Goal: Task Accomplishment & Management: Manage account settings

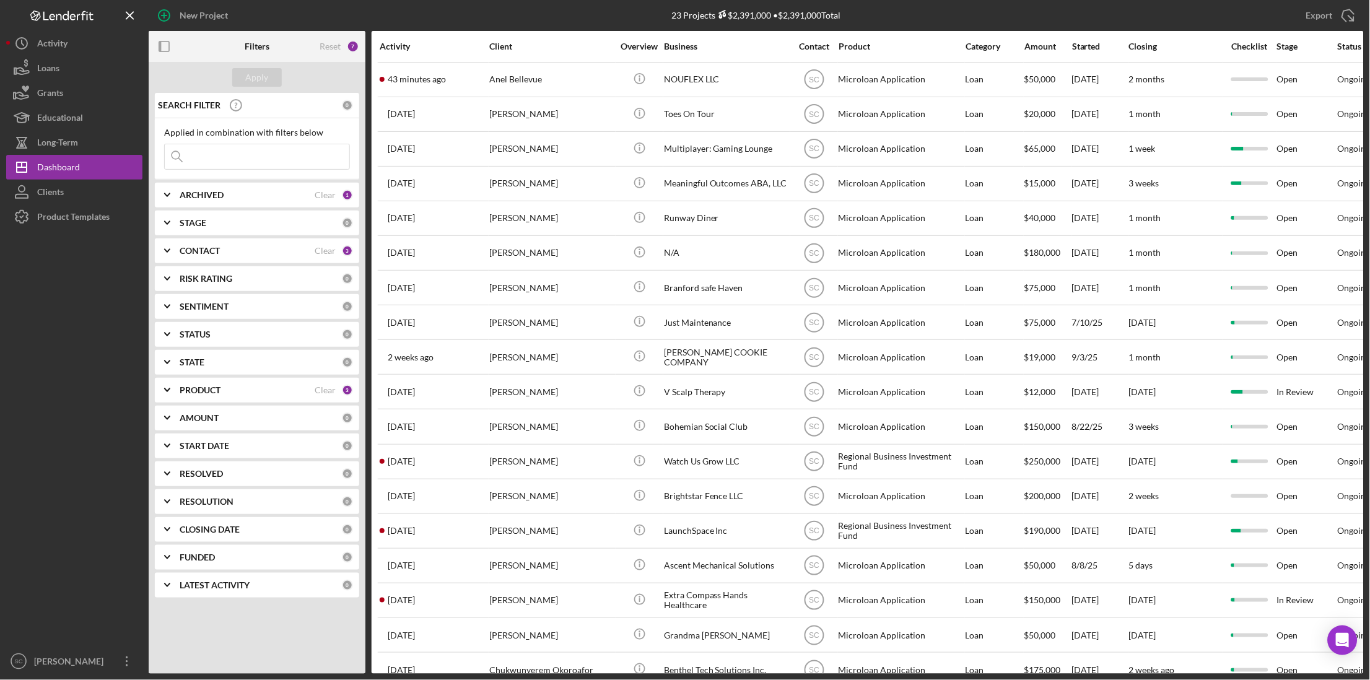
click at [208, 157] on input at bounding box center [257, 156] width 185 height 25
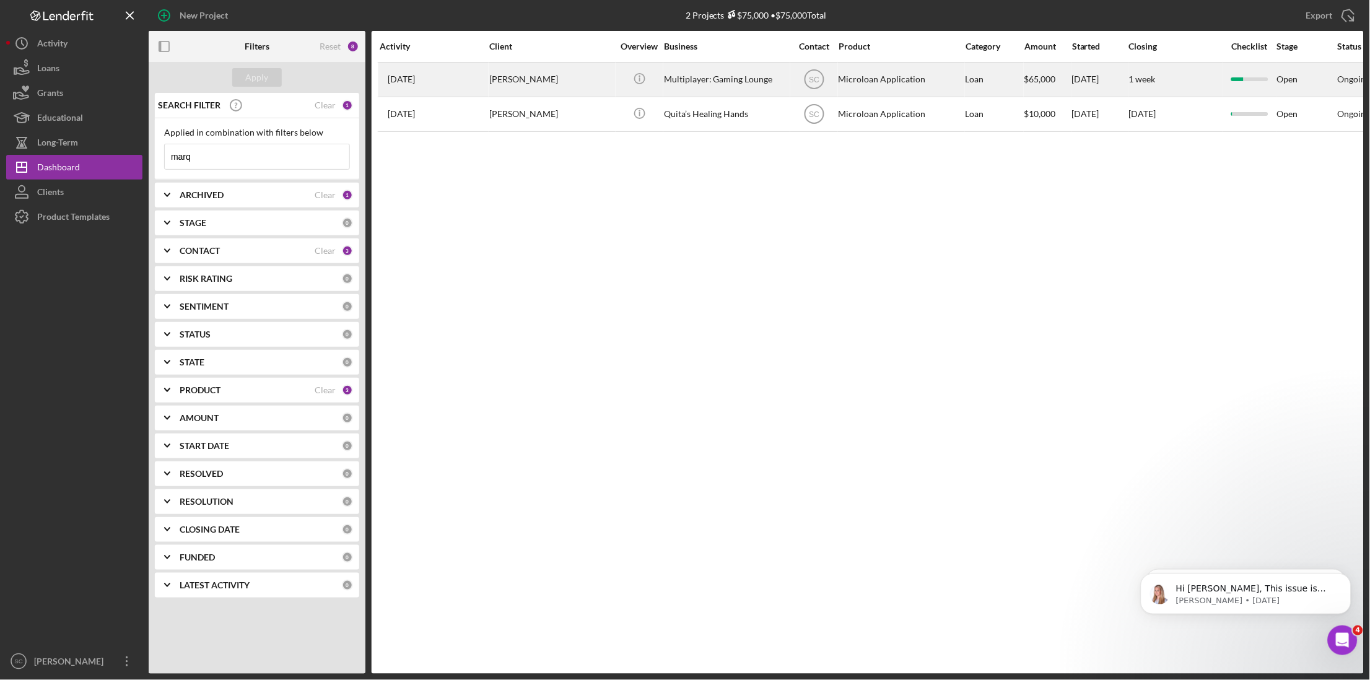
type input "marq"
click at [536, 79] on div "Skyler Frink" at bounding box center [551, 79] width 124 height 33
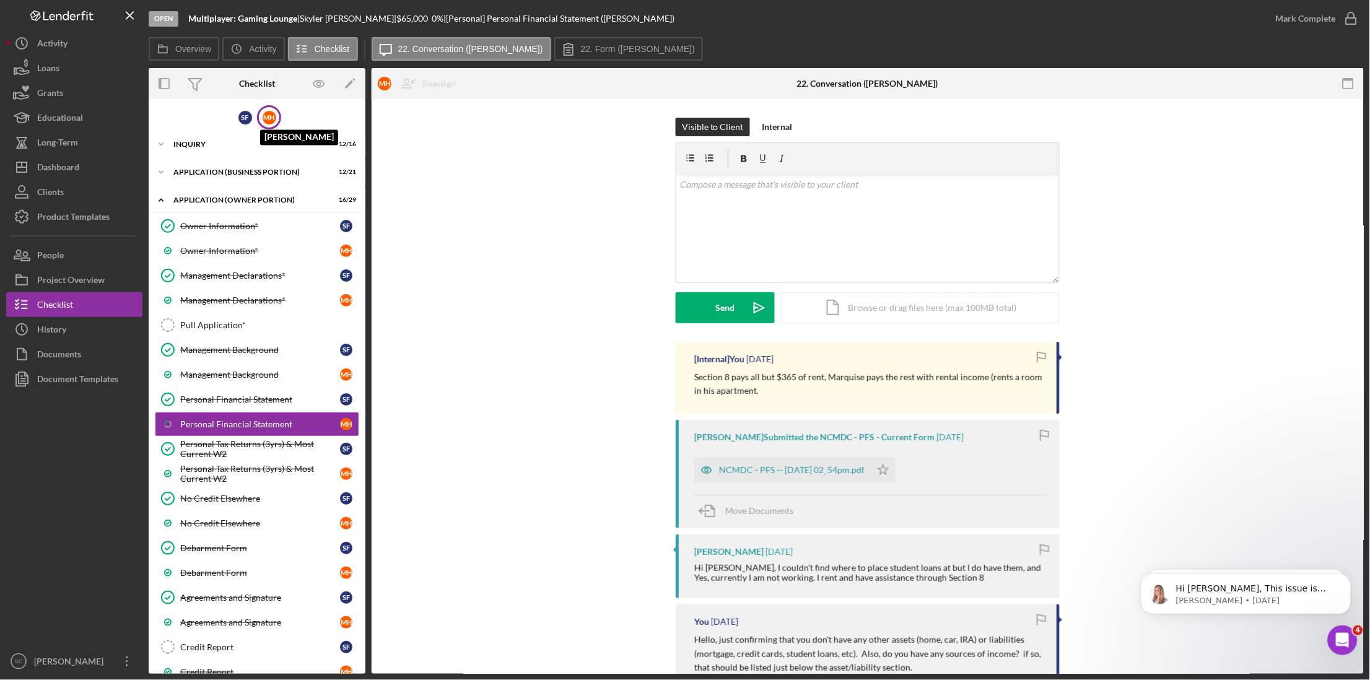
click at [268, 112] on div "M H" at bounding box center [270, 118] width 14 height 14
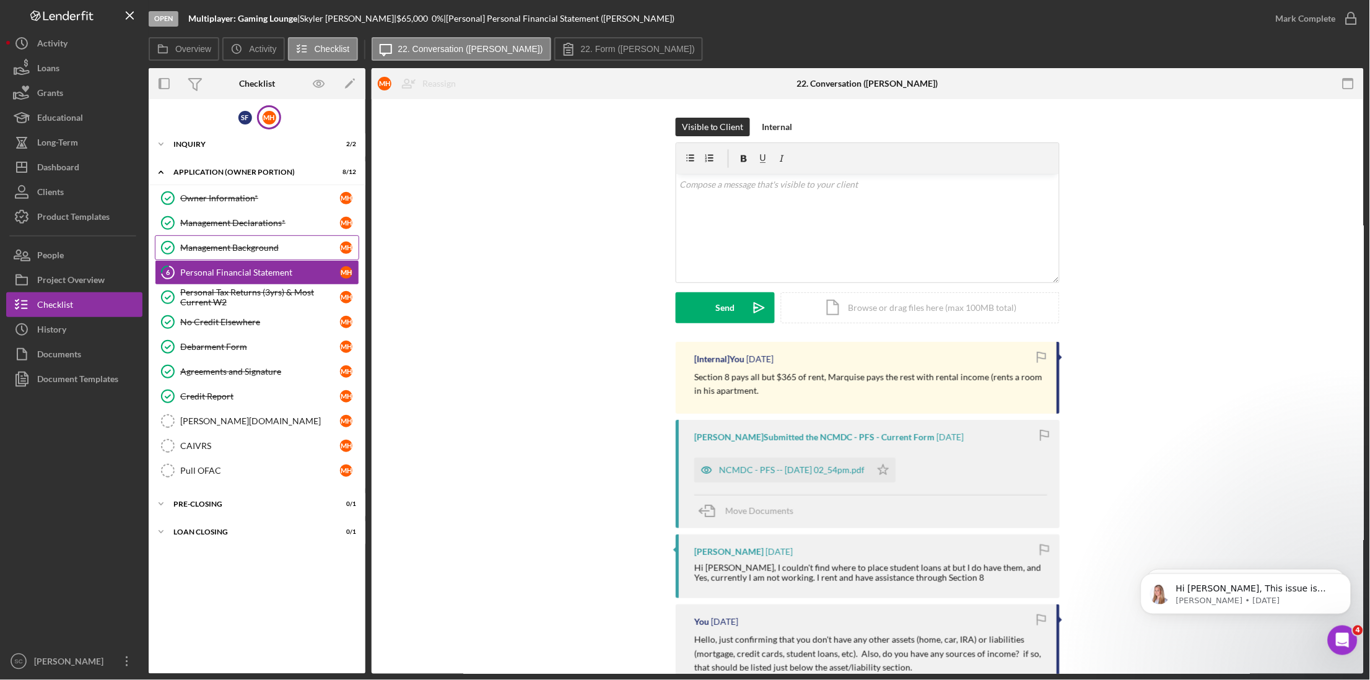
click at [240, 244] on div "Management Background" at bounding box center [260, 248] width 160 height 10
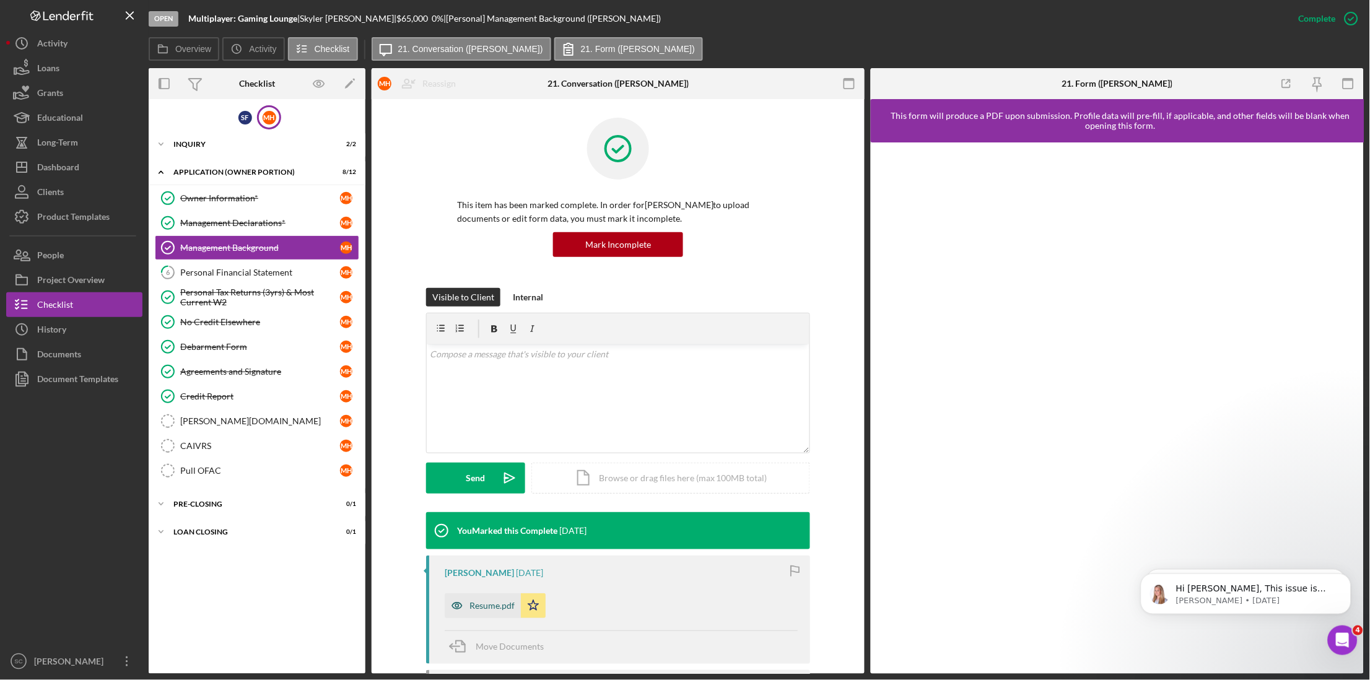
click at [494, 611] on div "Resume.pdf" at bounding box center [492, 606] width 45 height 10
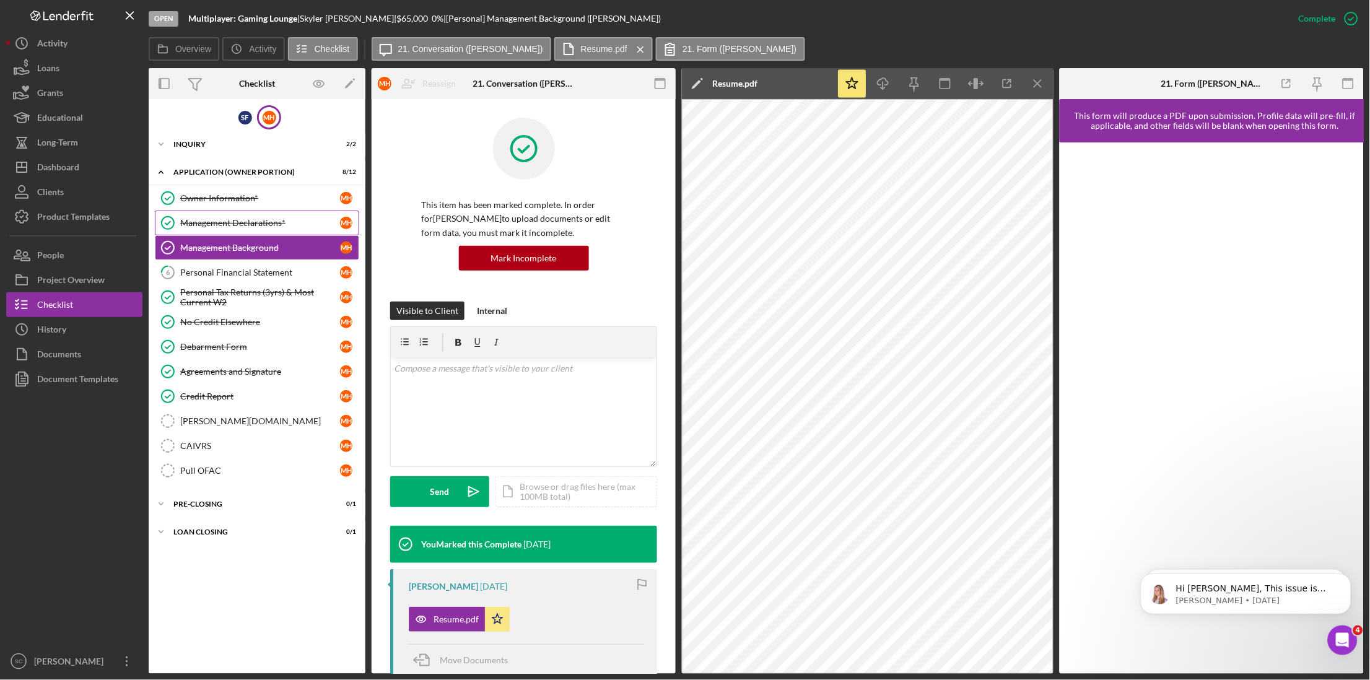
click at [233, 225] on div "Management Declarations*" at bounding box center [260, 223] width 160 height 10
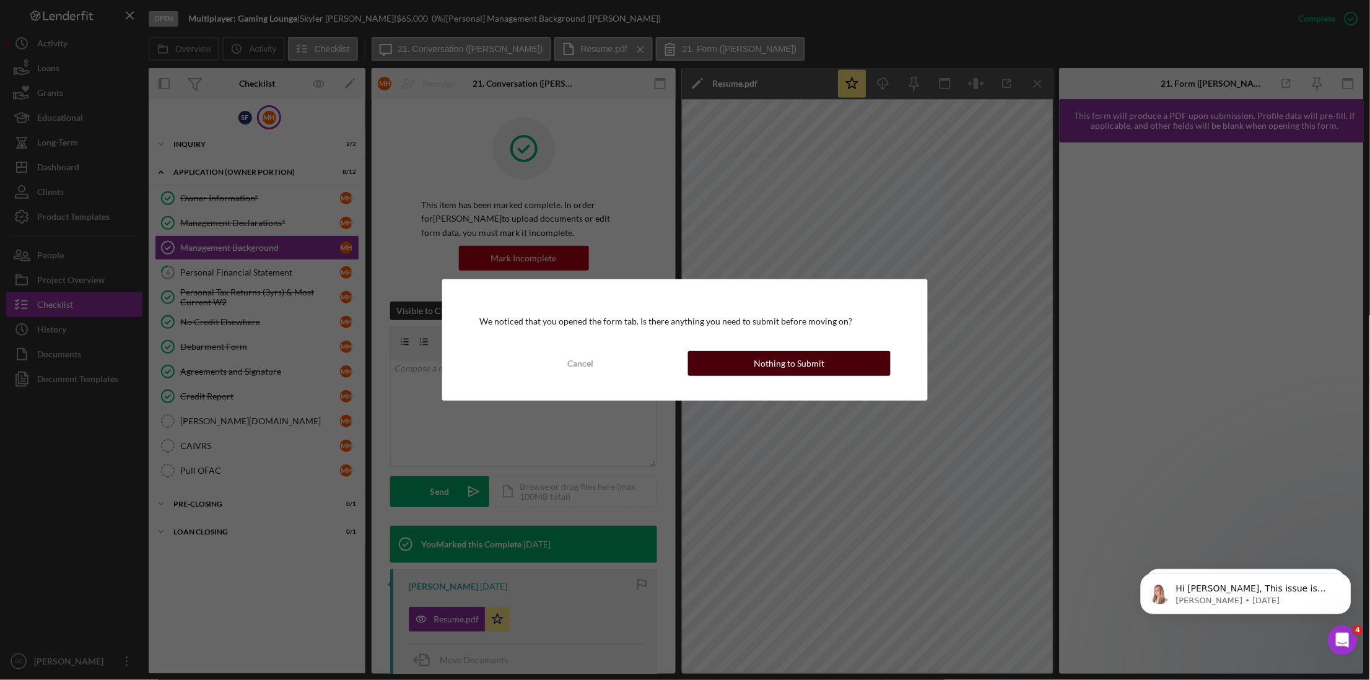
click at [782, 367] on div "Nothing to Submit" at bounding box center [789, 363] width 71 height 25
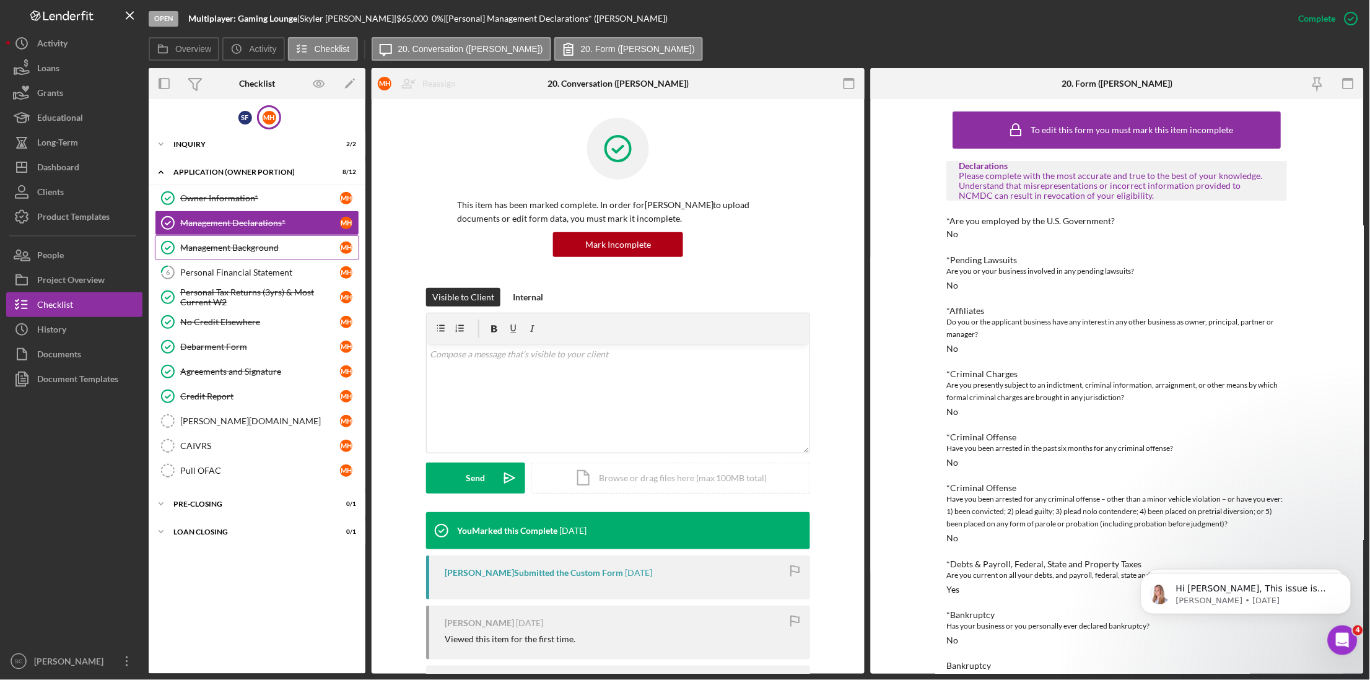
click at [204, 244] on div "Management Background" at bounding box center [260, 248] width 160 height 10
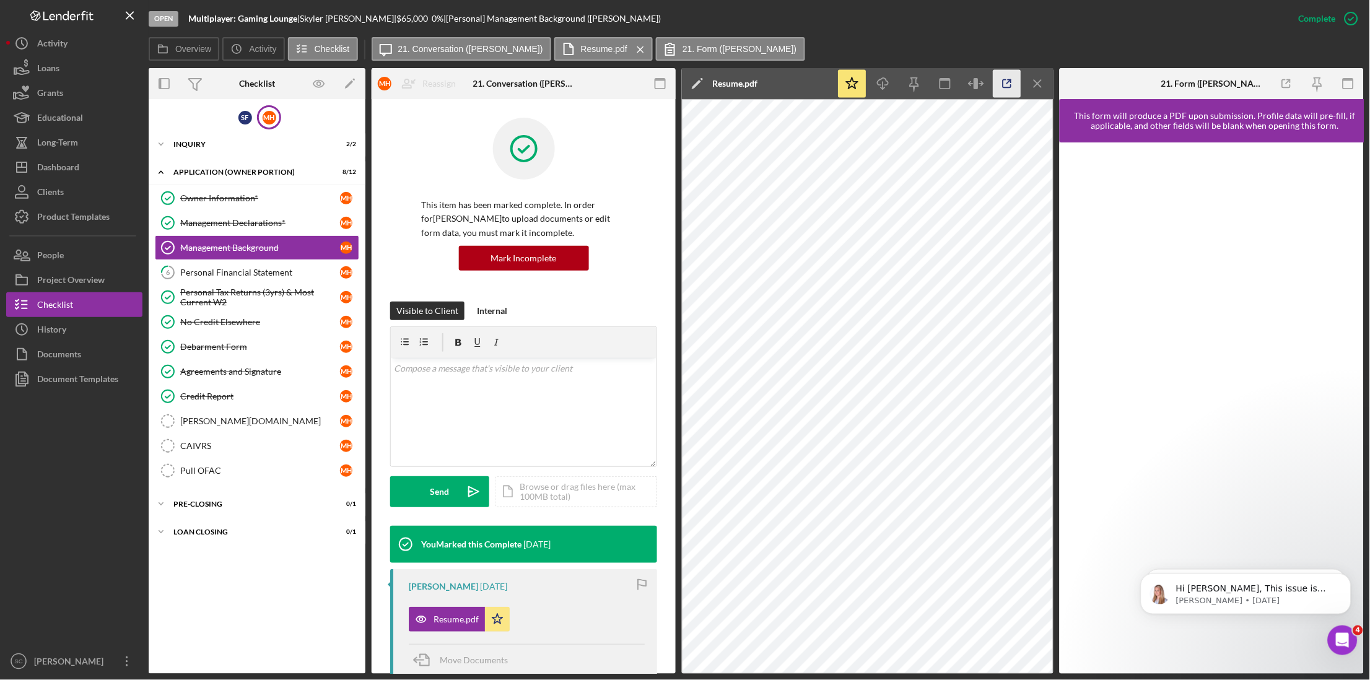
click at [1002, 85] on icon "button" at bounding box center [1008, 84] width 28 height 28
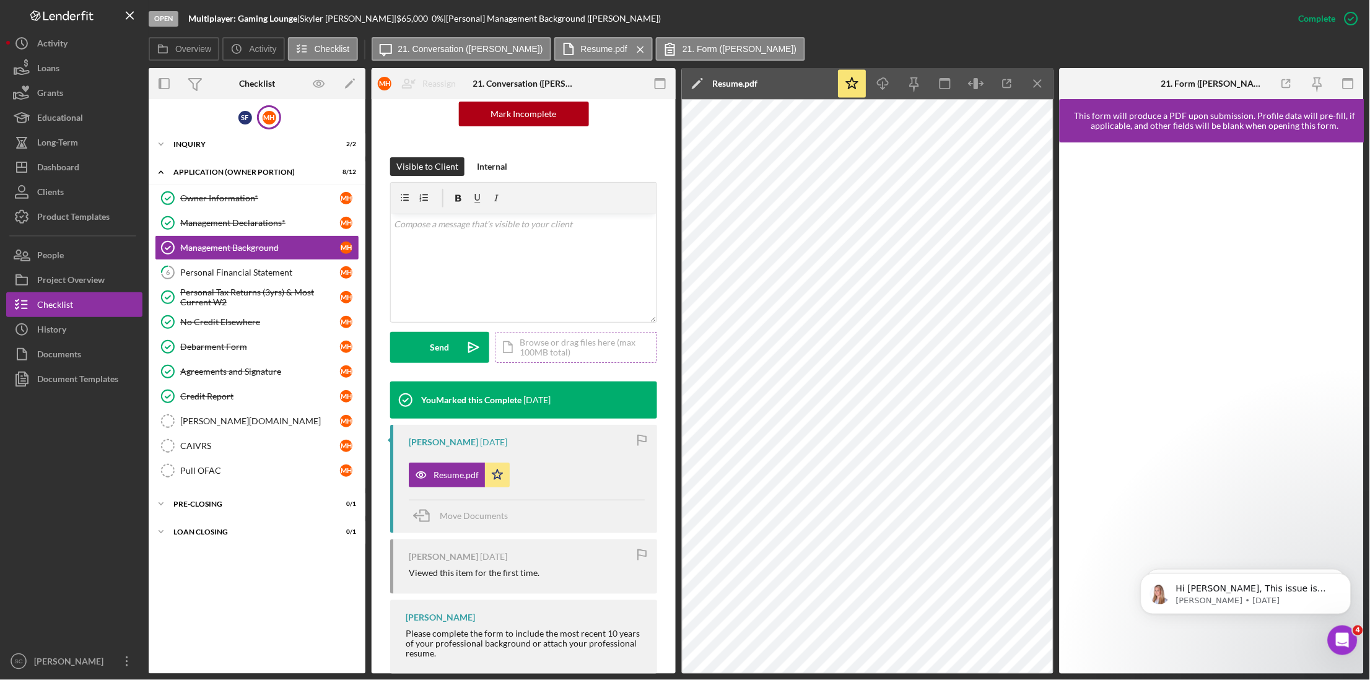
scroll to position [169, 0]
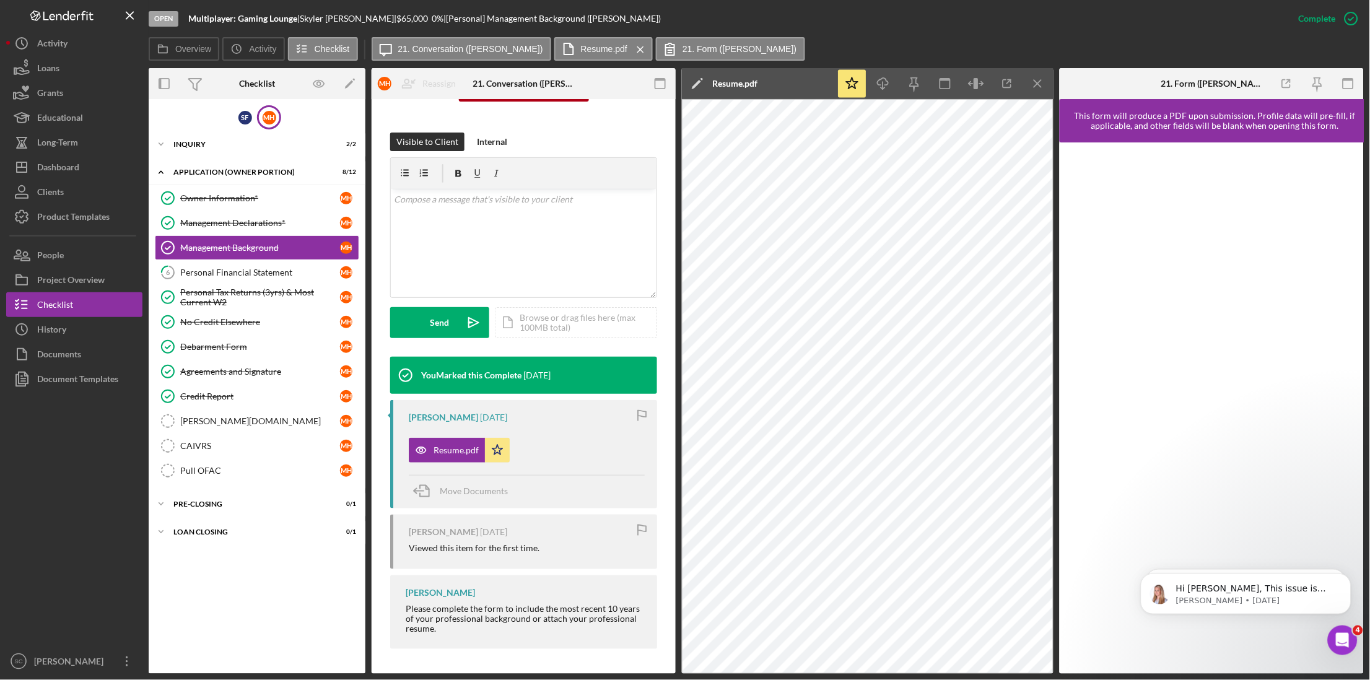
click at [474, 533] on div "[PERSON_NAME]" at bounding box center [443, 532] width 69 height 10
click at [510, 253] on div "v Color teal Color pink Remove color Add row above Add row below Add column bef…" at bounding box center [524, 243] width 266 height 108
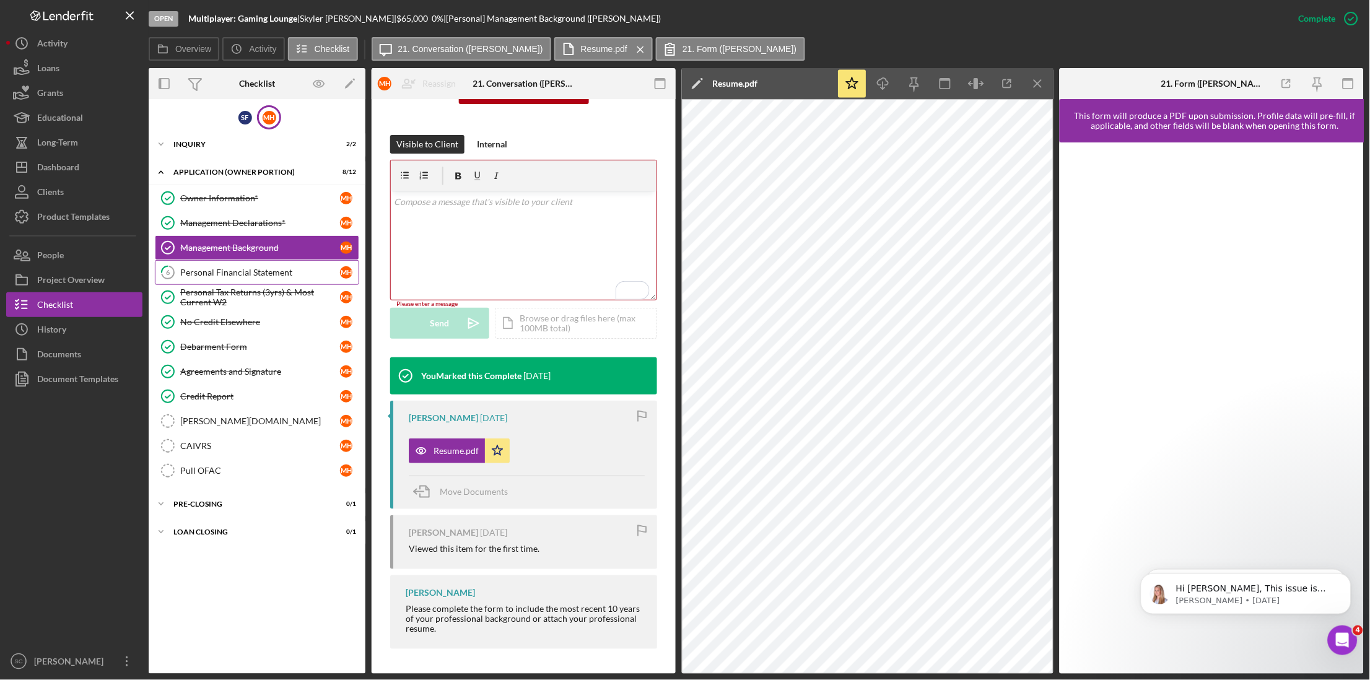
scroll to position [167, 0]
click at [221, 269] on div "Personal Financial Statement" at bounding box center [260, 273] width 160 height 10
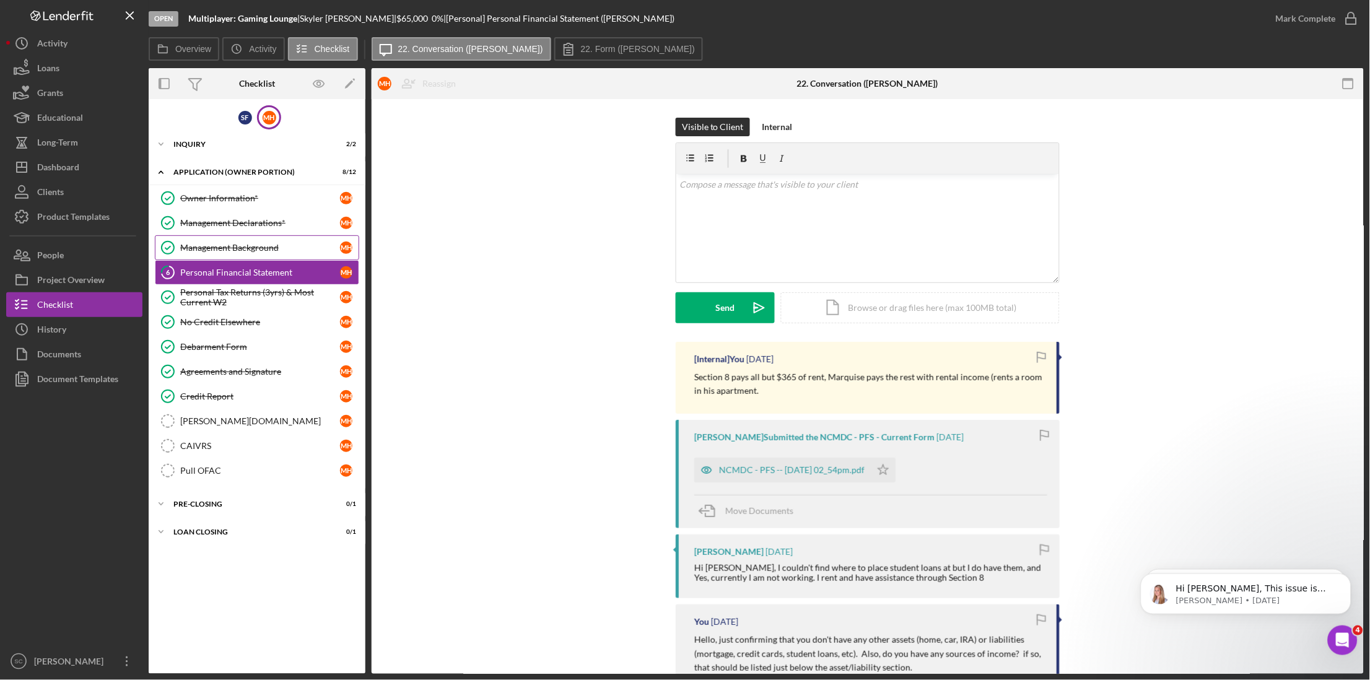
click at [230, 247] on div "Management Background" at bounding box center [260, 248] width 160 height 10
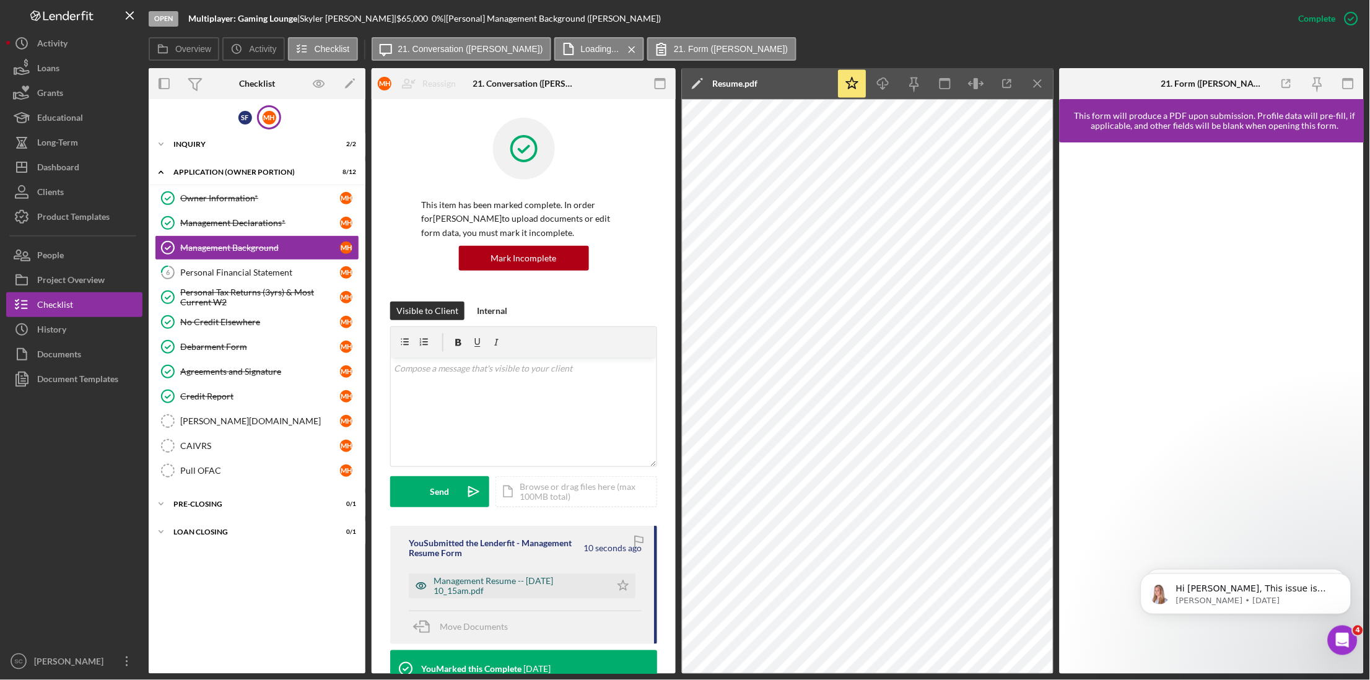
click at [473, 588] on div "Management Resume -- 2025-09-17 10_15am.pdf" at bounding box center [519, 586] width 171 height 20
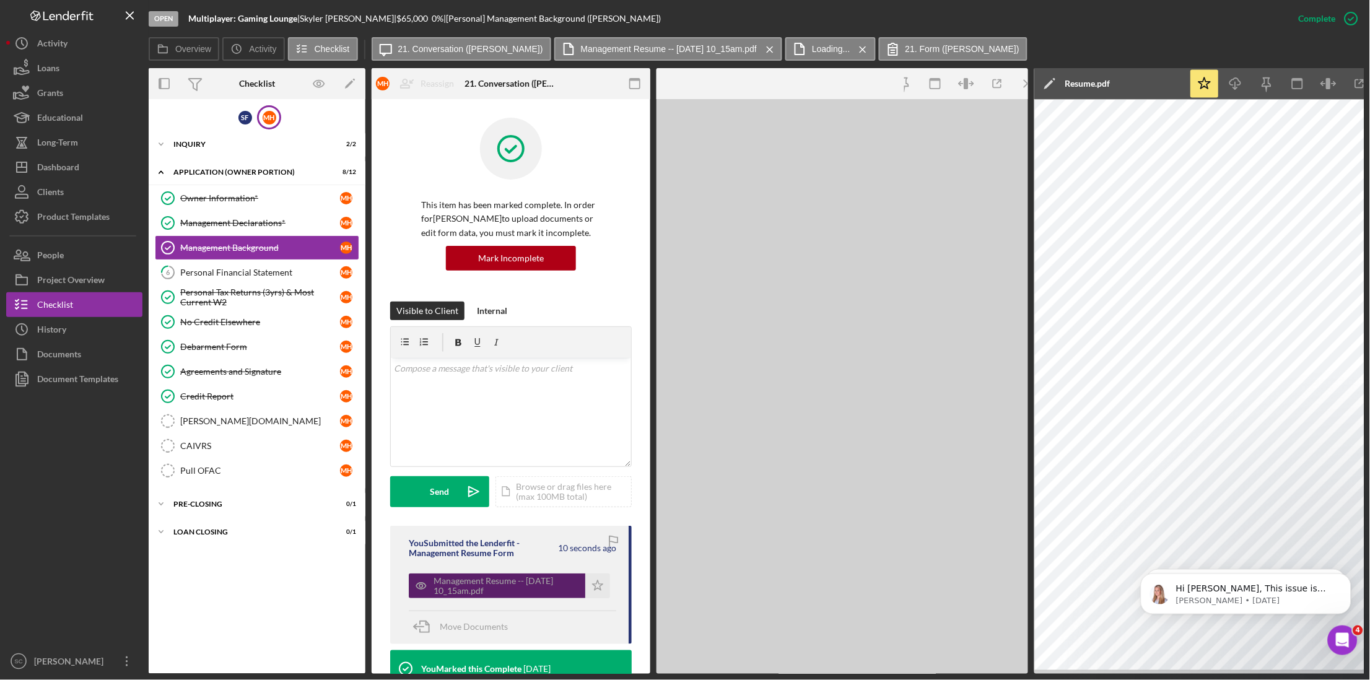
click at [473, 588] on div "Management Resume -- 2025-09-17 10_15am.pdf" at bounding box center [507, 586] width 146 height 20
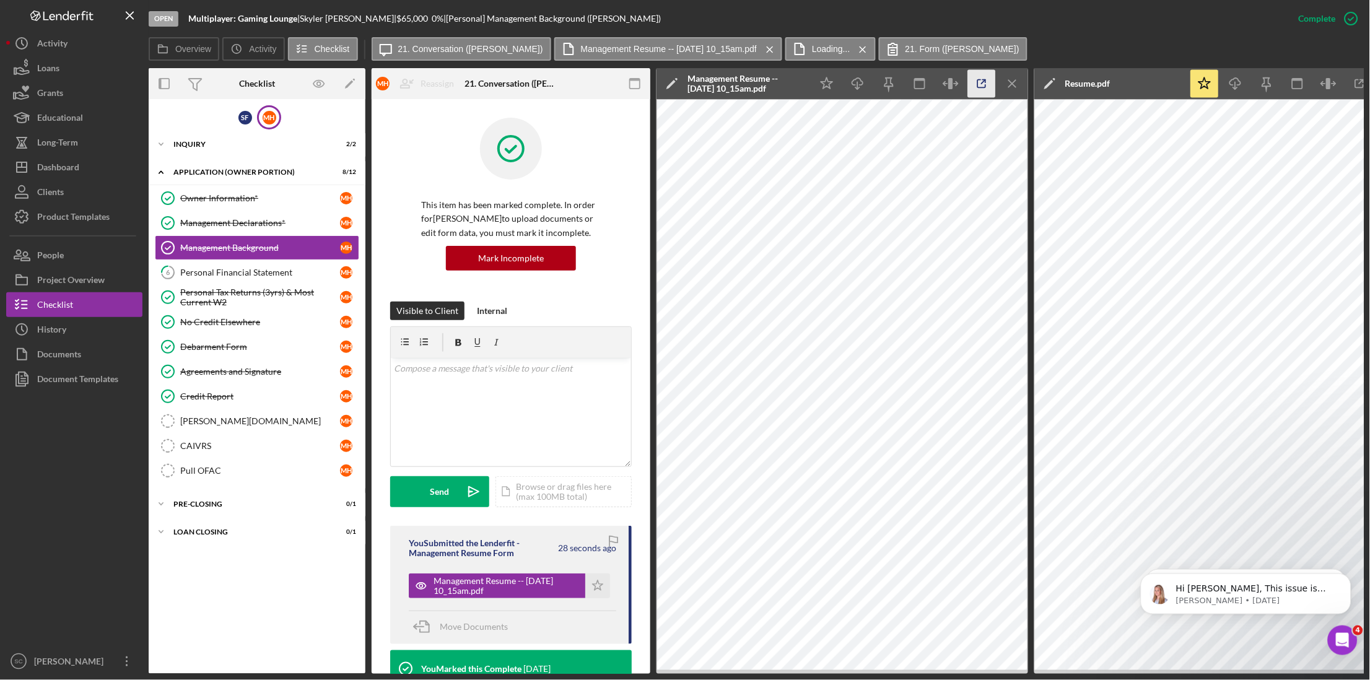
click at [981, 87] on icon "button" at bounding box center [982, 84] width 8 height 8
click at [1359, 19] on icon "button" at bounding box center [1351, 18] width 31 height 31
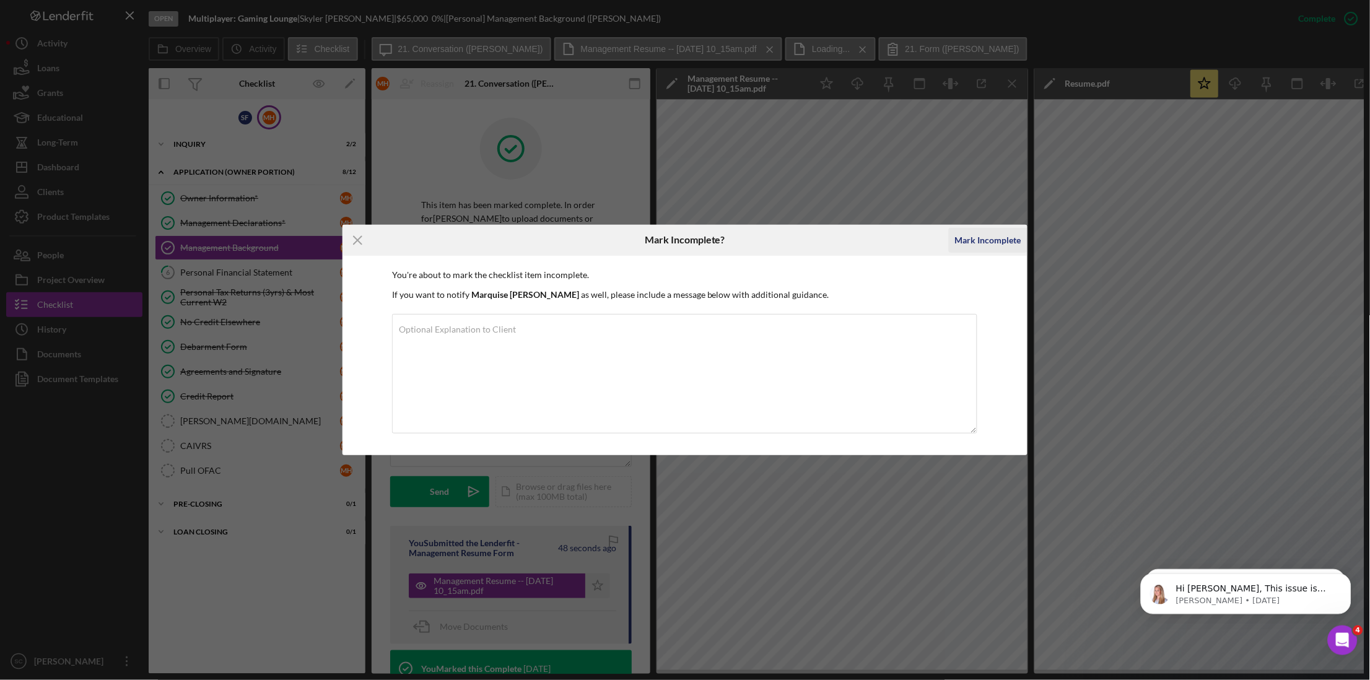
click at [993, 237] on div "Mark Incomplete" at bounding box center [988, 240] width 66 height 25
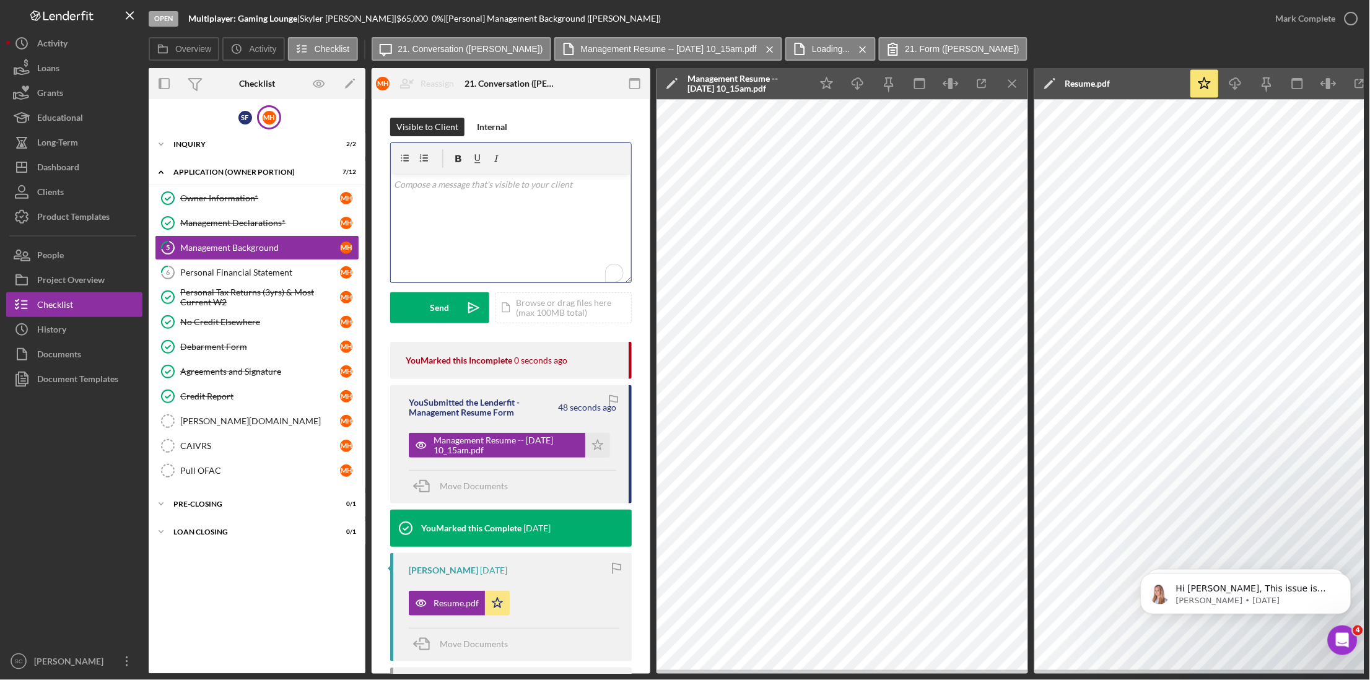
click at [480, 188] on p "To enrich screen reader interactions, please activate Accessibility in Grammarl…" at bounding box center [512, 185] width 234 height 14
click at [986, 76] on icon "button" at bounding box center [982, 84] width 28 height 28
drag, startPoint x: 540, startPoint y: 249, endPoint x: 392, endPoint y: 170, distance: 167.4
click at [392, 170] on div "v Color teal Color pink Remove color Add row above Add row below Add column bef…" at bounding box center [511, 212] width 240 height 139
click at [1316, 17] on div "Mark Complete" at bounding box center [1306, 18] width 60 height 25
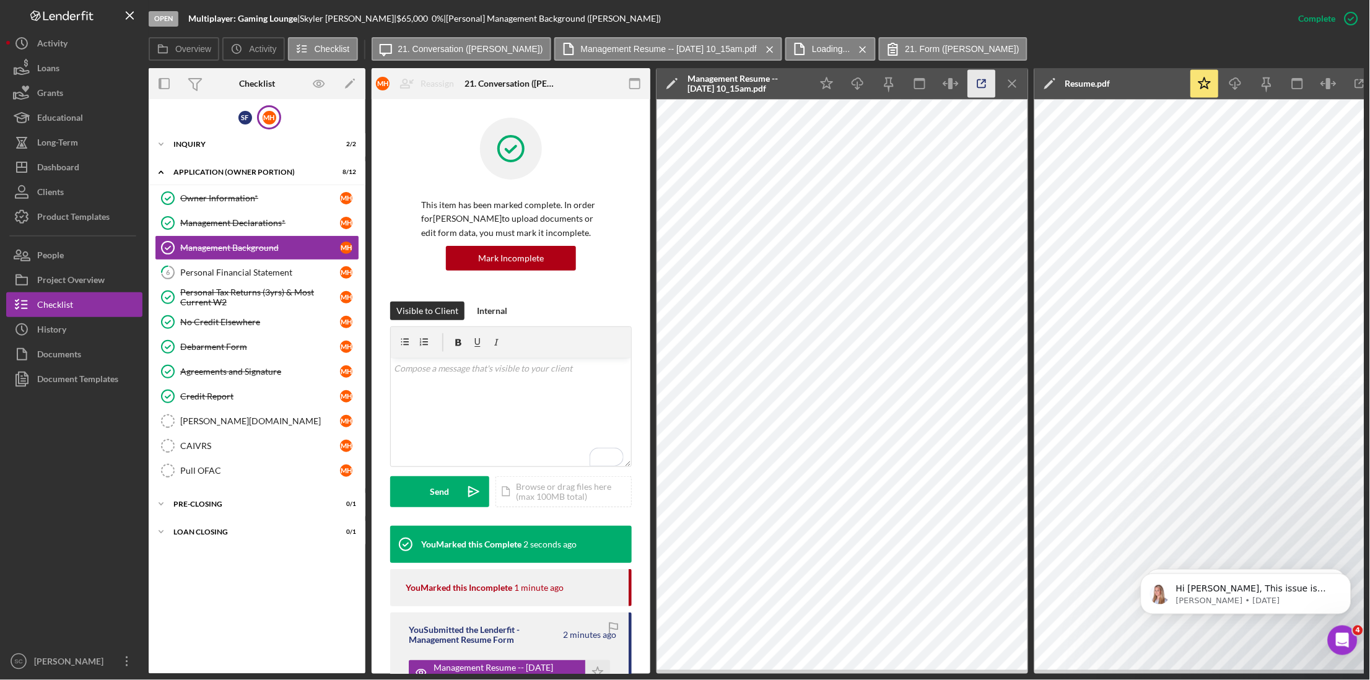
click at [971, 87] on icon "button" at bounding box center [982, 84] width 28 height 28
click at [43, 307] on div "Checklist" at bounding box center [55, 306] width 36 height 28
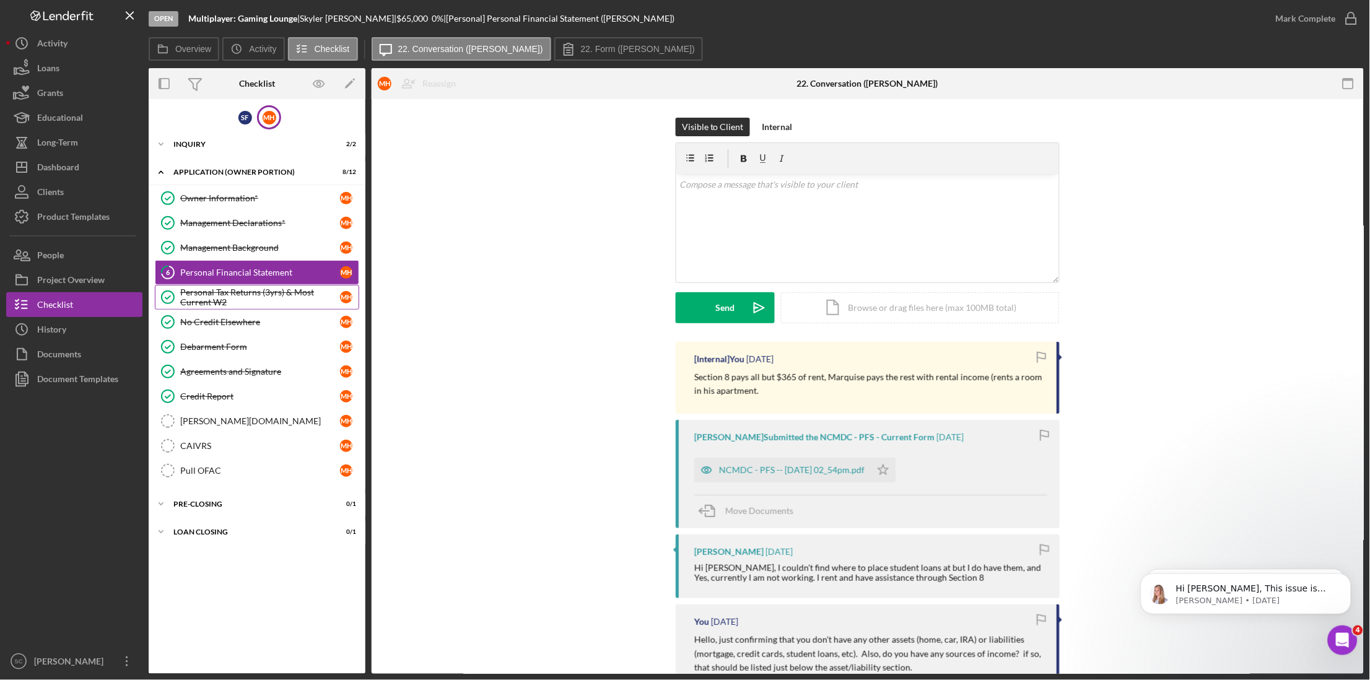
click at [229, 301] on div "Personal Tax Returns (3yrs) & Most Current W2" at bounding box center [260, 297] width 160 height 20
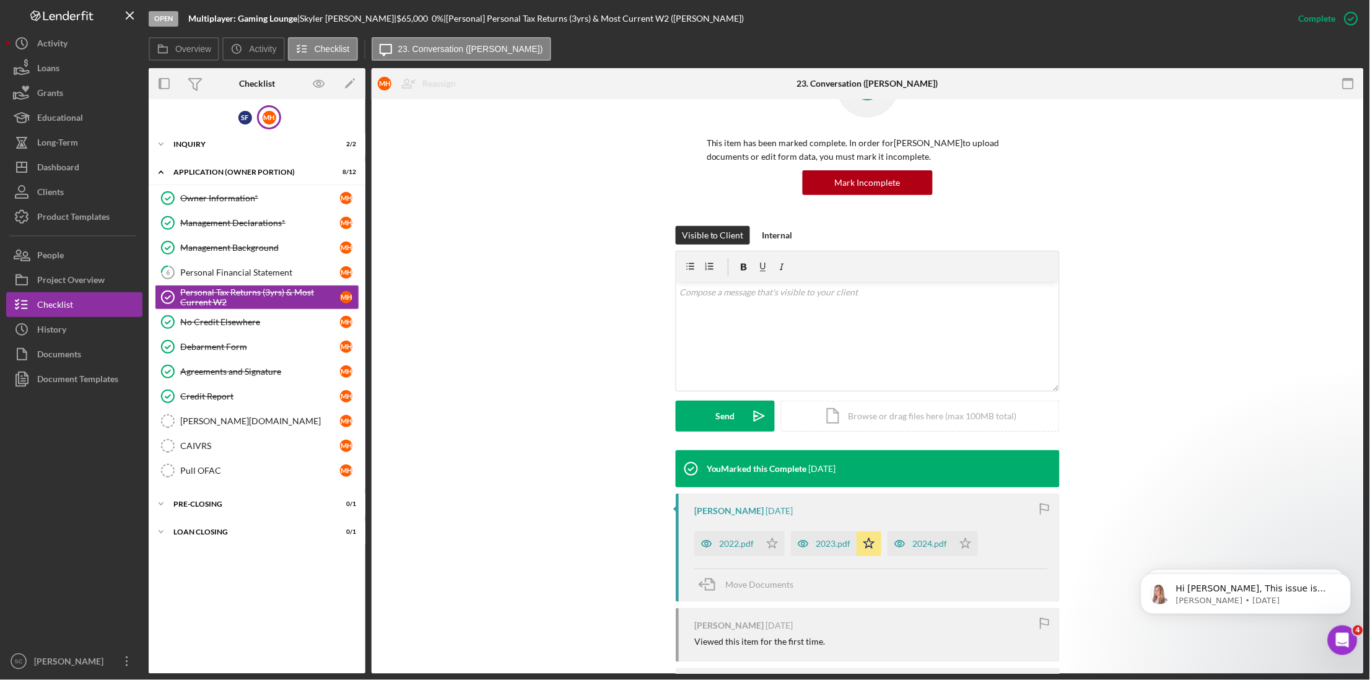
scroll to position [145, 0]
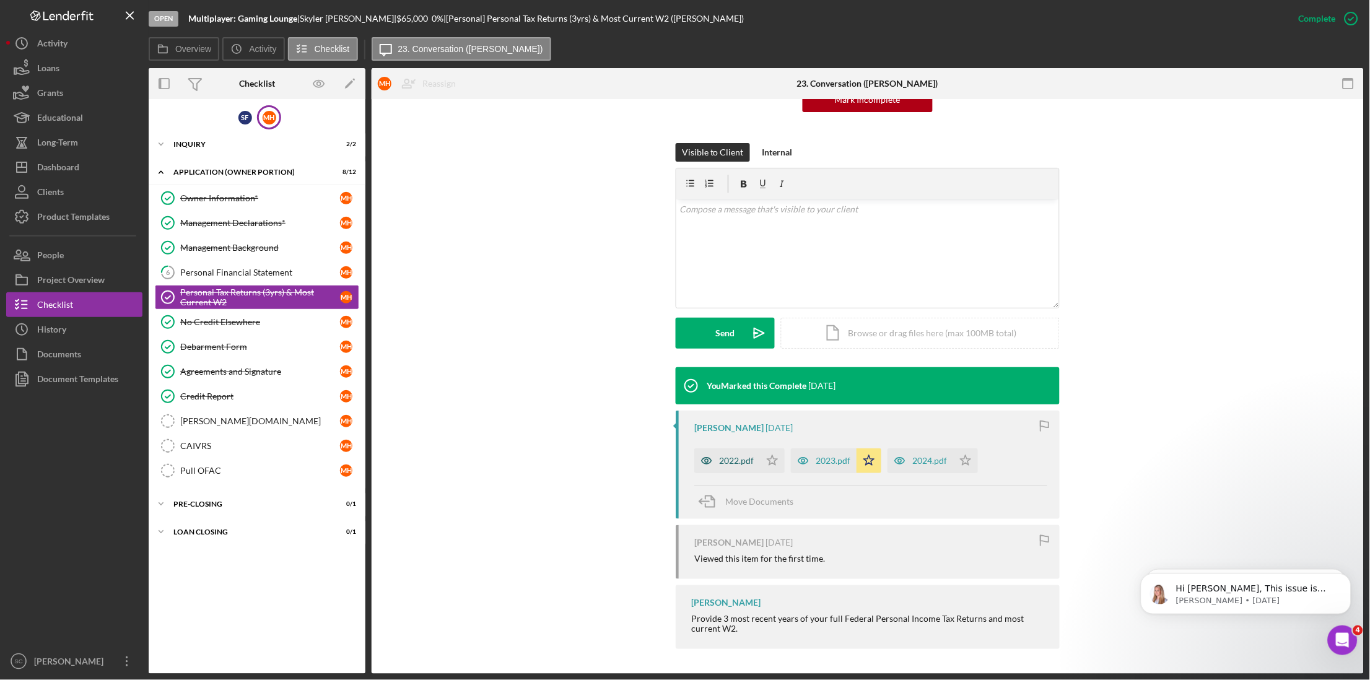
click at [720, 461] on div "2022.pdf" at bounding box center [736, 461] width 35 height 10
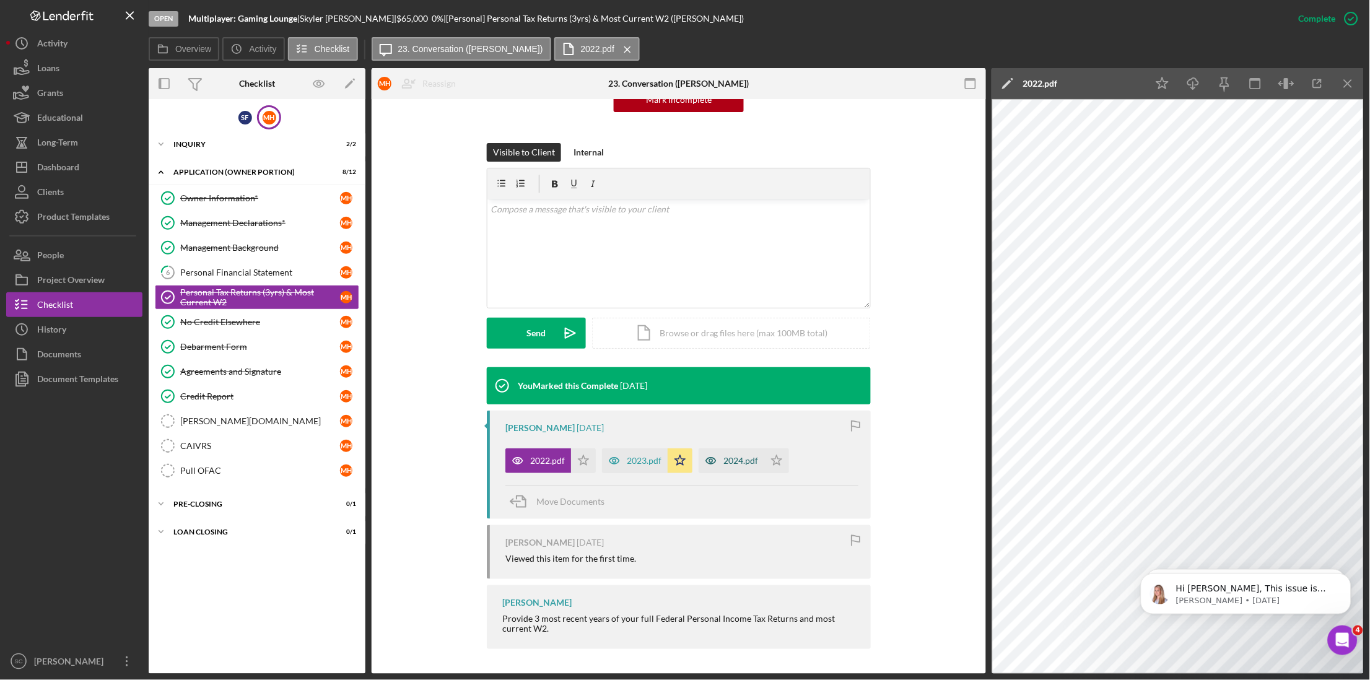
click at [753, 462] on div "2024.pdf" at bounding box center [741, 461] width 35 height 10
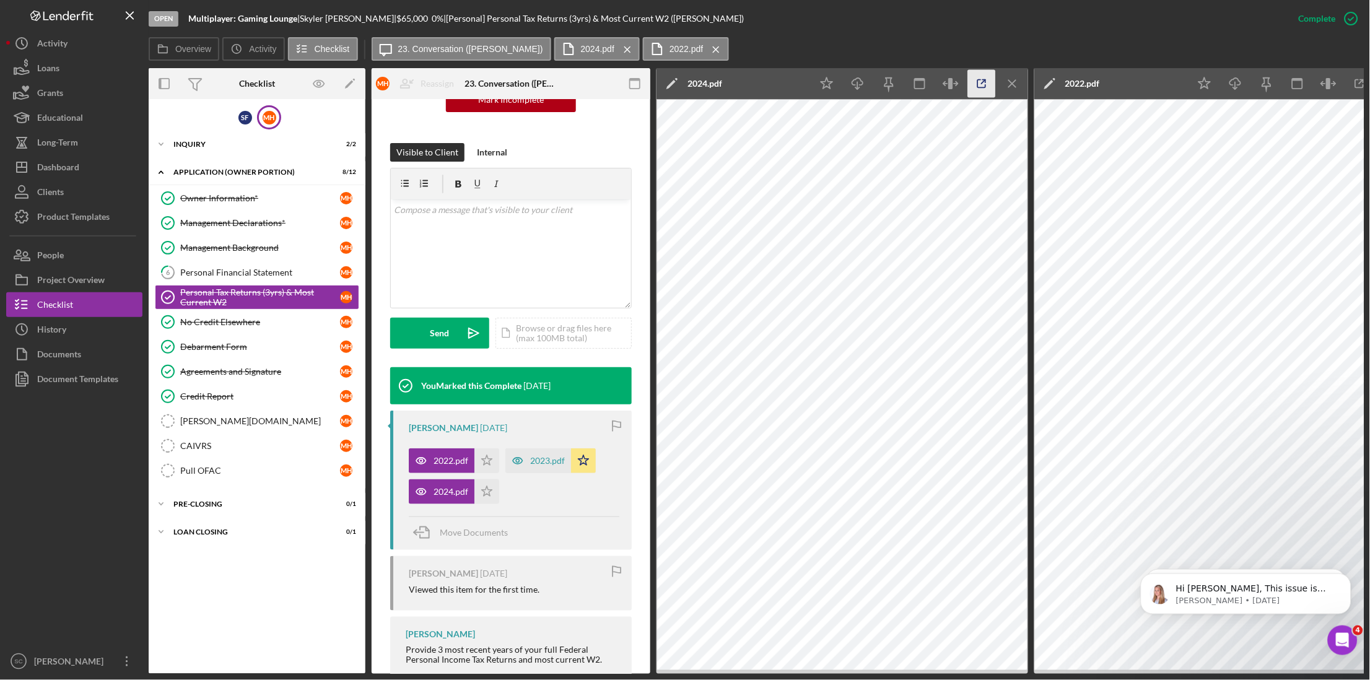
click at [984, 84] on icon "button" at bounding box center [982, 84] width 28 height 28
click at [442, 492] on div "2024.pdf" at bounding box center [451, 492] width 35 height 10
click at [1011, 85] on icon "Icon/Menu Close" at bounding box center [1013, 84] width 28 height 28
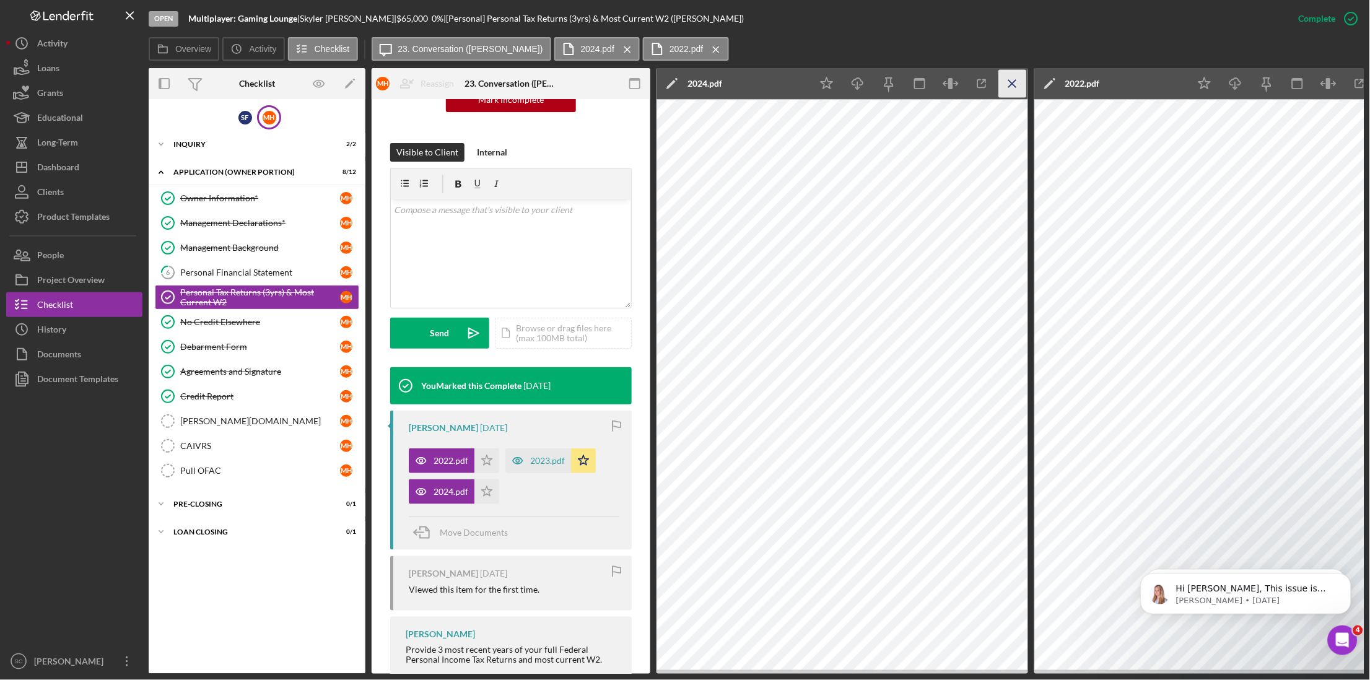
scroll to position [145, 0]
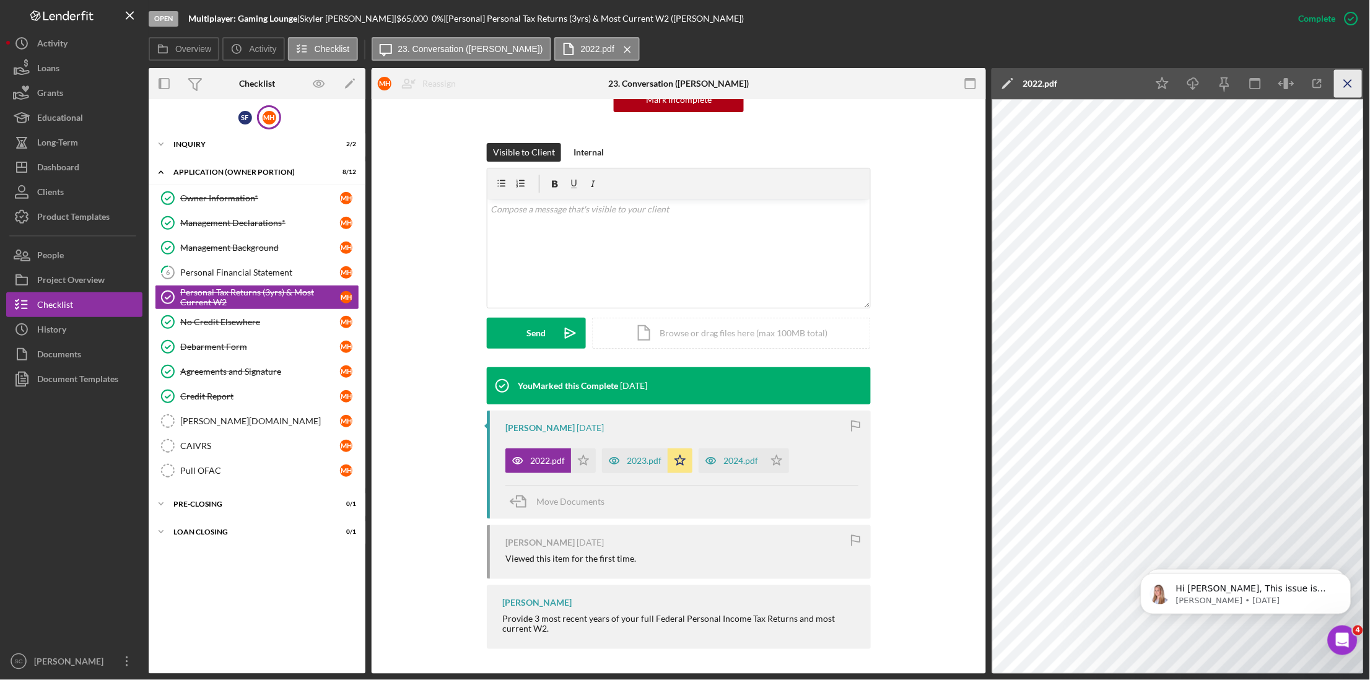
click at [1355, 85] on icon "Icon/Menu Close" at bounding box center [1349, 84] width 28 height 28
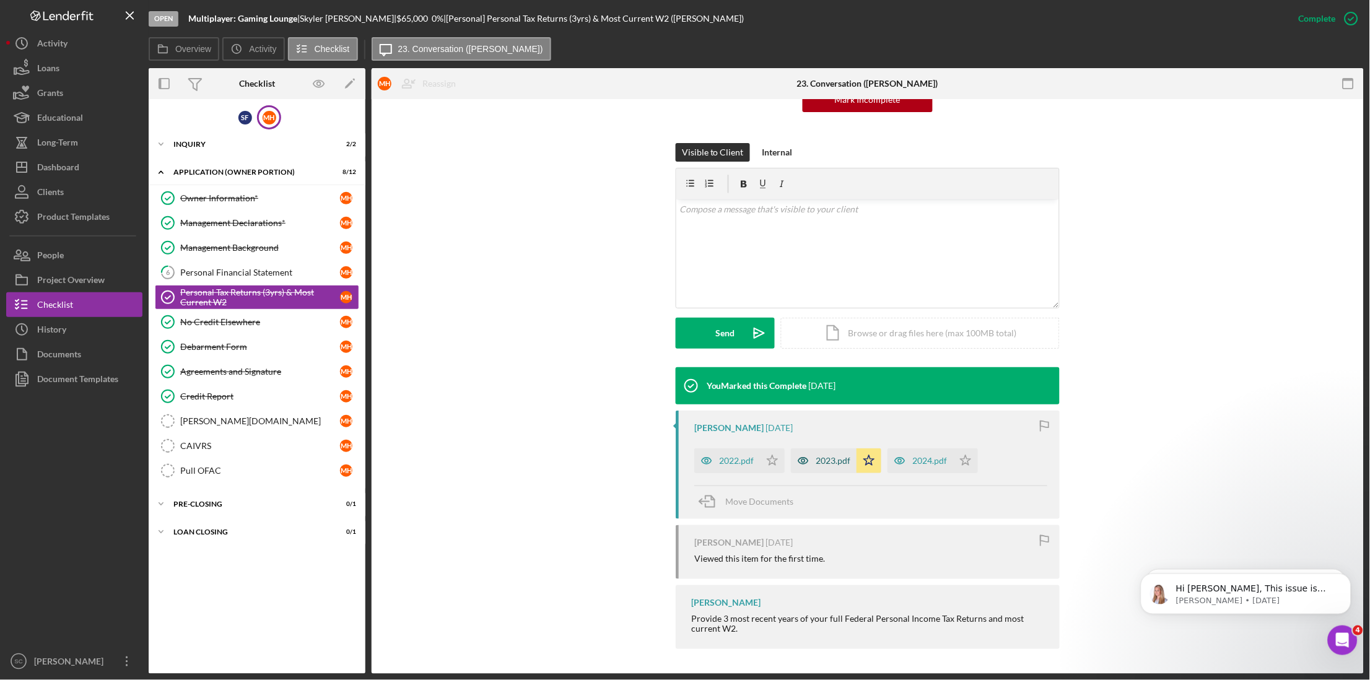
click at [818, 458] on div "2023.pdf" at bounding box center [833, 461] width 35 height 10
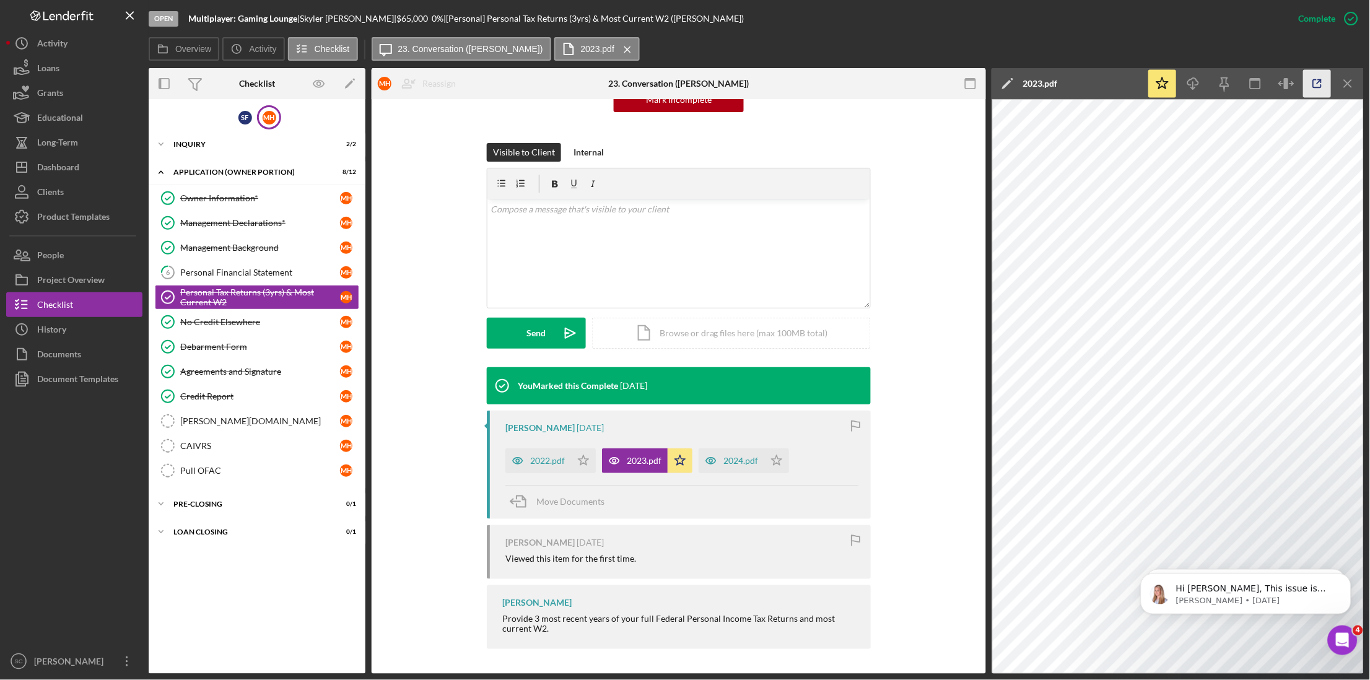
click at [1321, 81] on polyline "button" at bounding box center [1320, 81] width 3 height 3
click at [732, 457] on div "2024.pdf" at bounding box center [741, 461] width 35 height 10
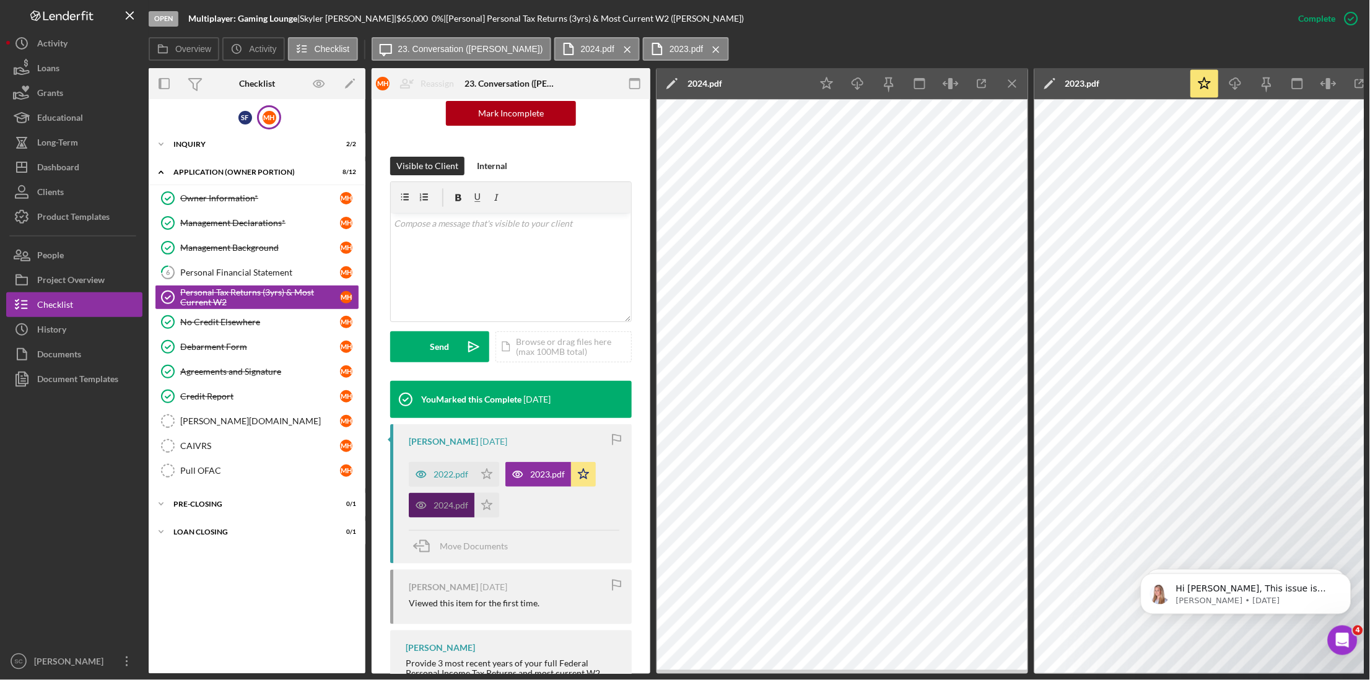
scroll to position [159, 0]
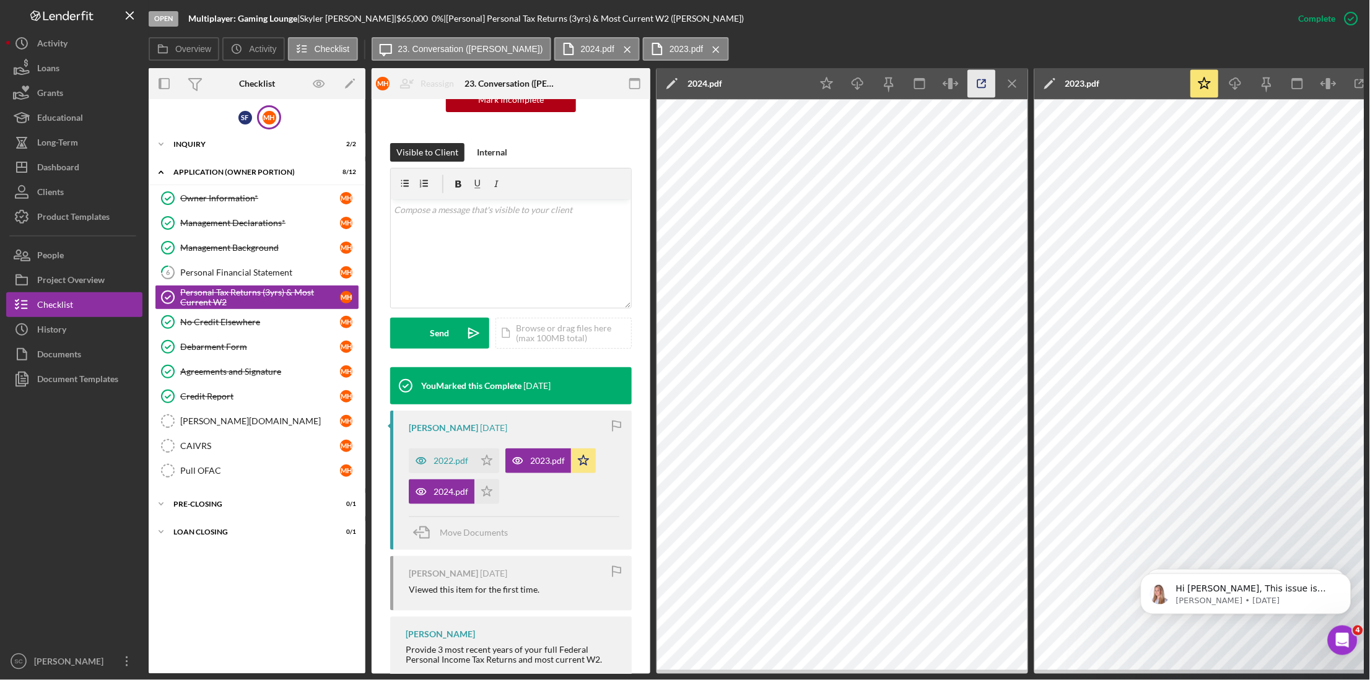
click at [978, 87] on icon "button" at bounding box center [982, 84] width 8 height 8
click at [1010, 83] on icon "Icon/Menu Close" at bounding box center [1013, 84] width 28 height 28
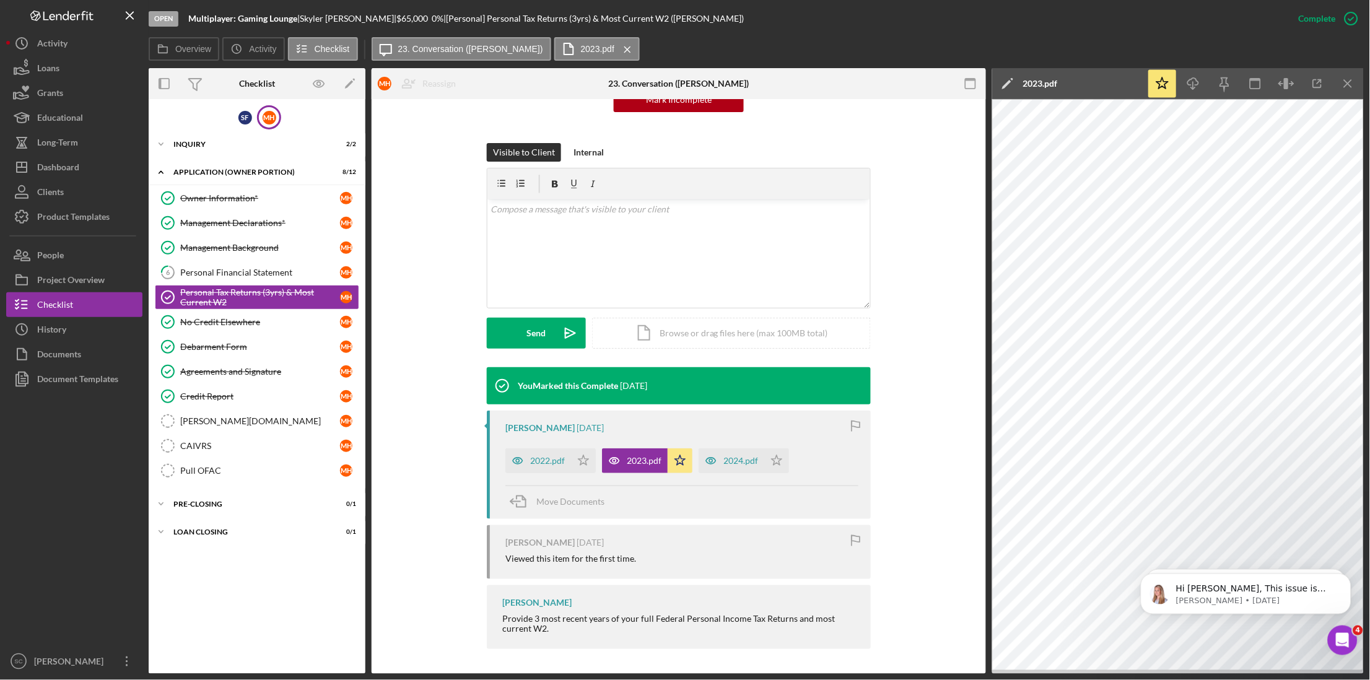
scroll to position [145, 0]
click at [1353, 81] on icon "Icon/Menu Close" at bounding box center [1349, 84] width 28 height 28
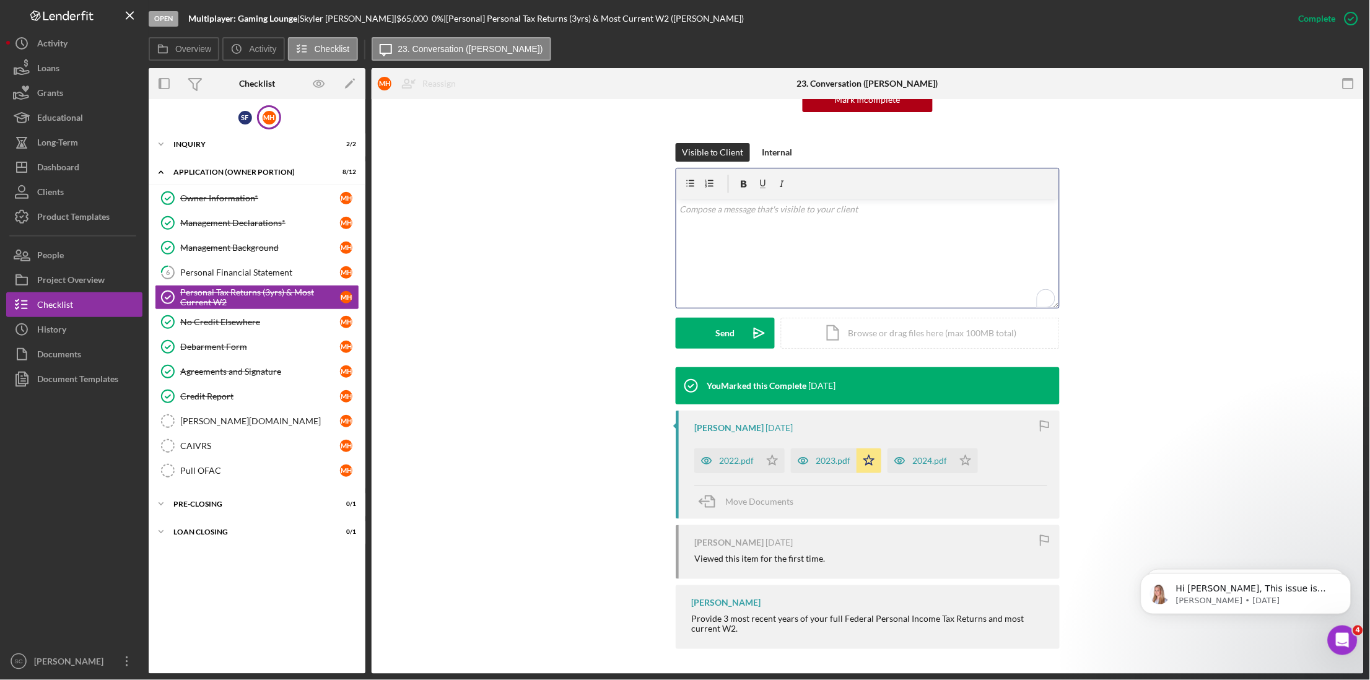
click at [696, 212] on p "To enrich screen reader interactions, please activate Accessibility in Grammarl…" at bounding box center [868, 210] width 376 height 14
click at [268, 120] on div "M H" at bounding box center [270, 118] width 14 height 14
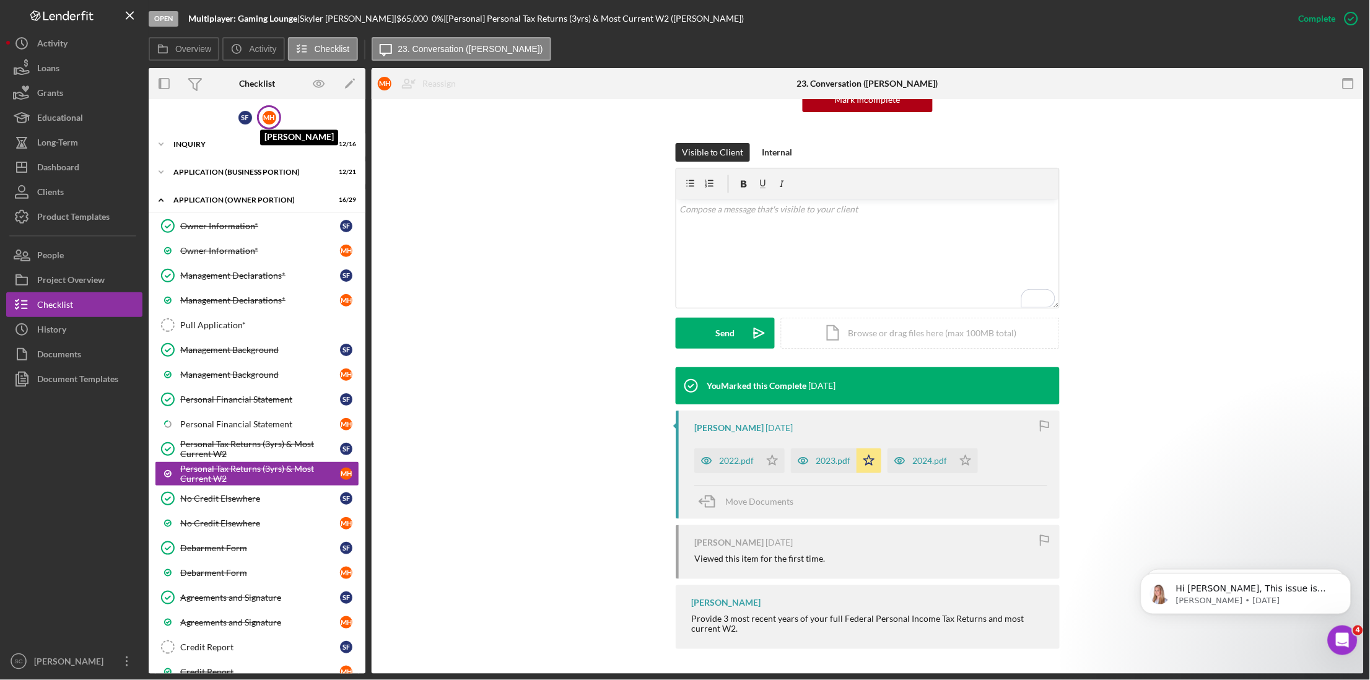
click at [268, 120] on div "M H" at bounding box center [270, 118] width 14 height 14
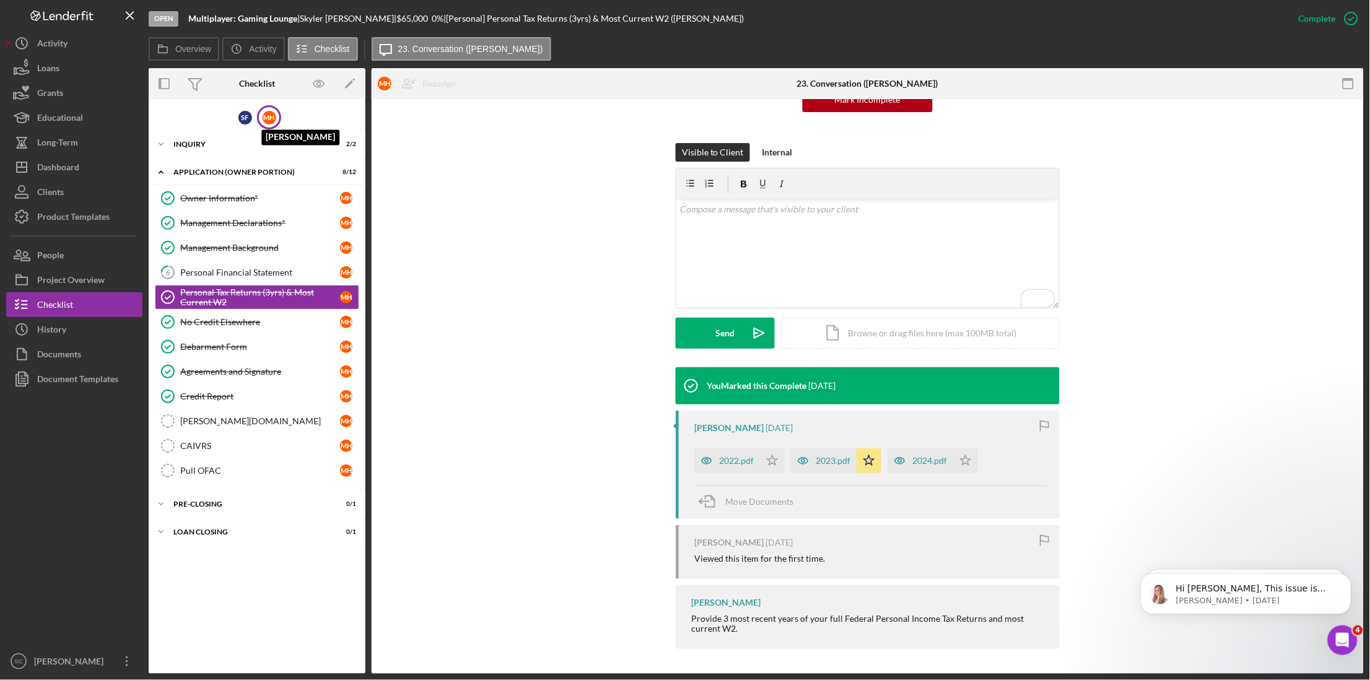
click at [268, 120] on div "M H" at bounding box center [270, 118] width 14 height 14
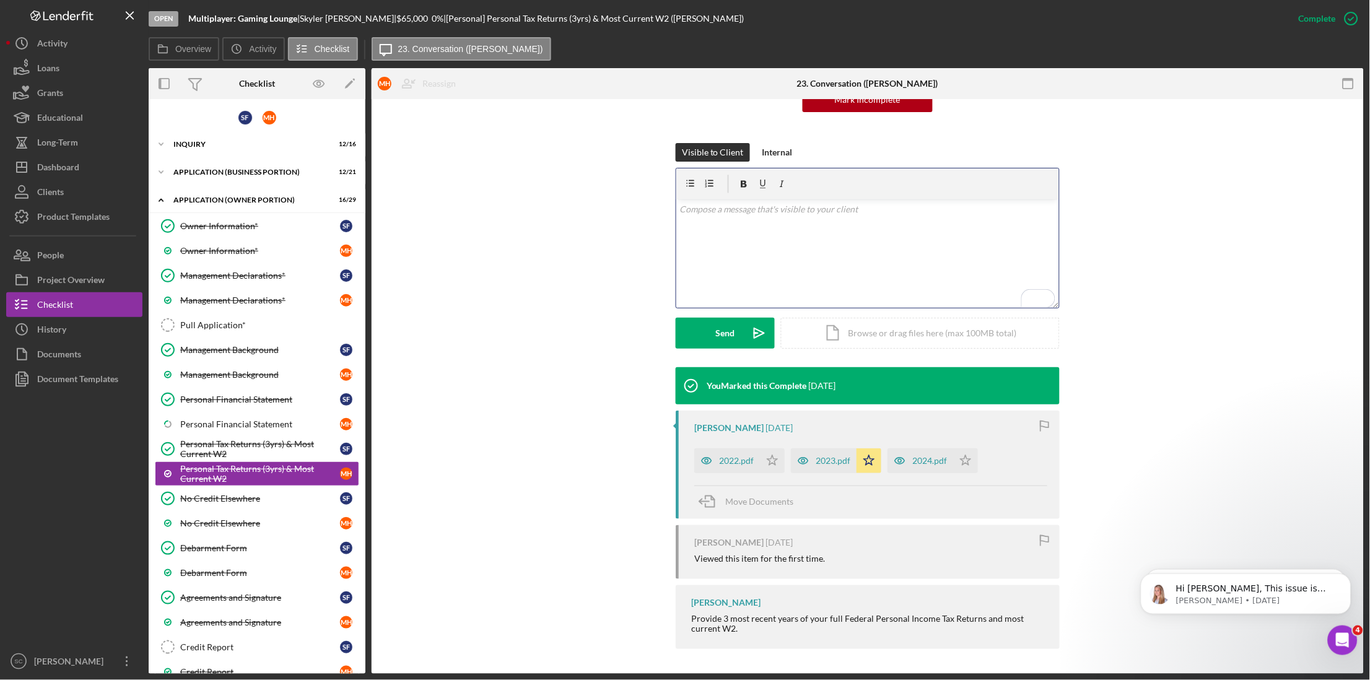
click at [735, 220] on div "v Color teal Color pink Remove color Add row above Add row below Add column bef…" at bounding box center [867, 253] width 383 height 108
click at [718, 330] on div "Send" at bounding box center [725, 333] width 19 height 31
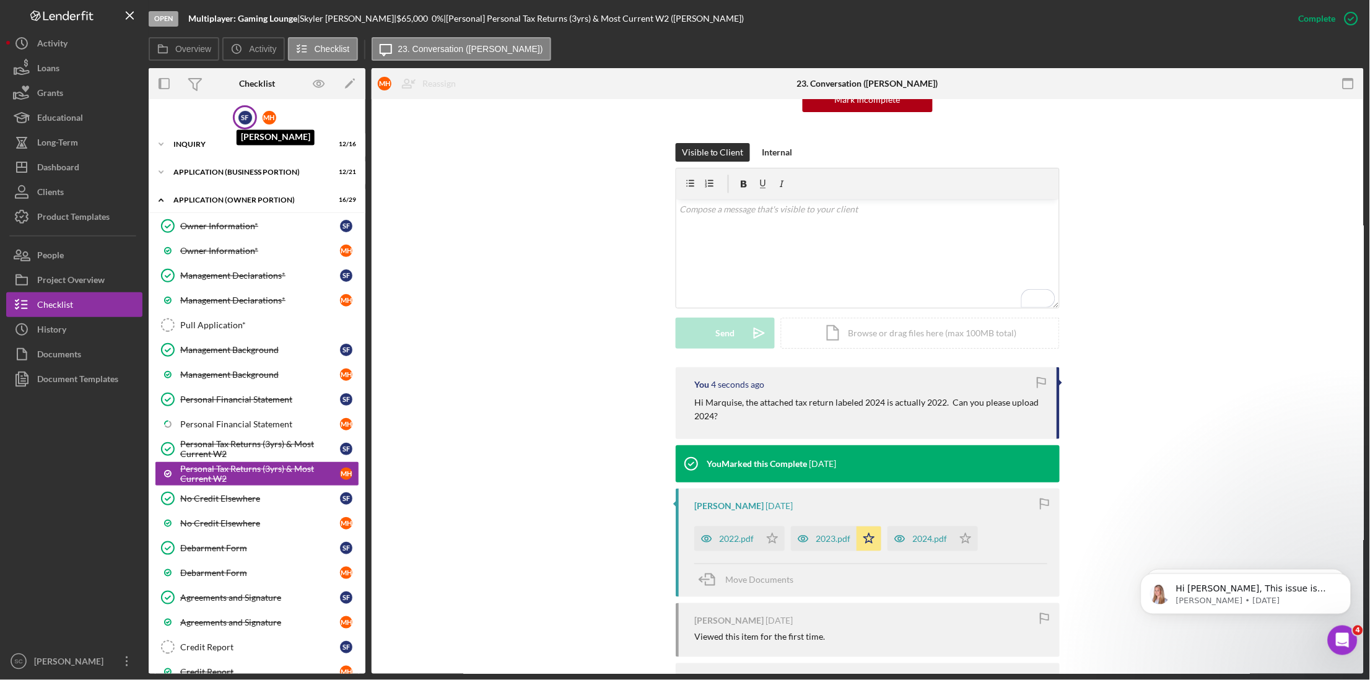
click at [248, 118] on div "S F" at bounding box center [245, 118] width 14 height 14
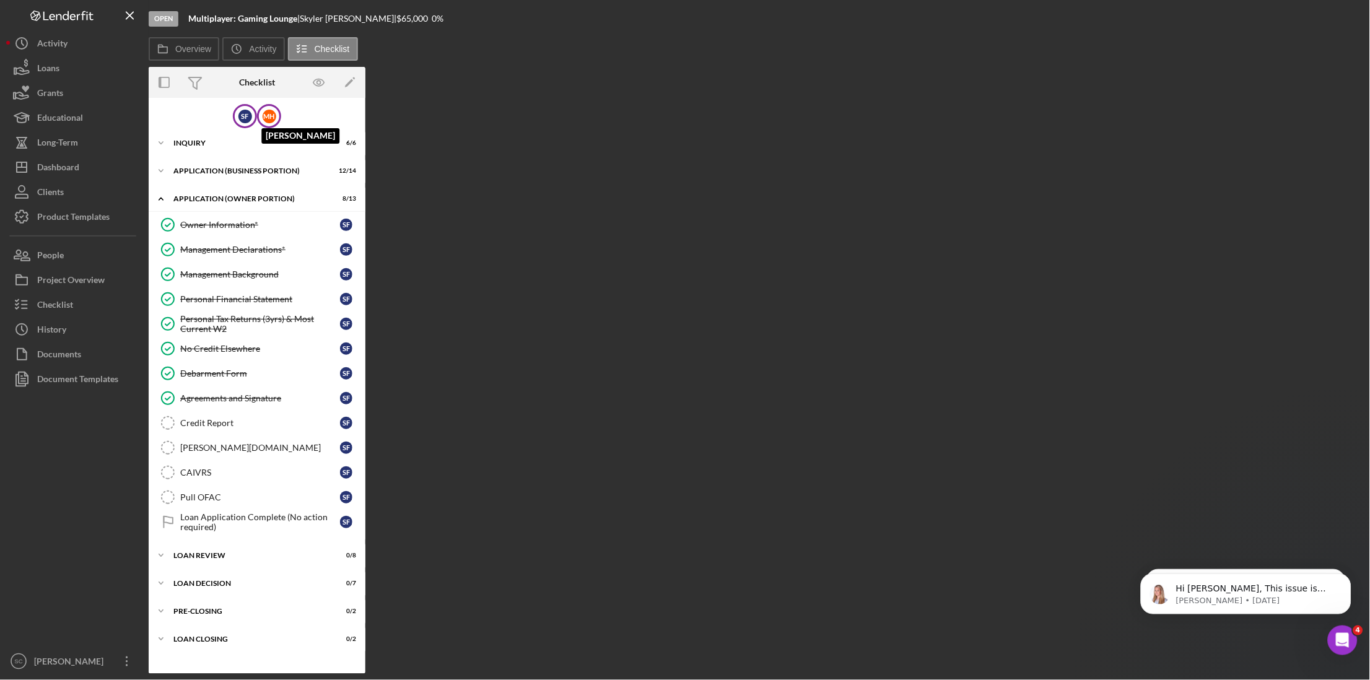
click at [266, 112] on div "M H" at bounding box center [270, 117] width 14 height 14
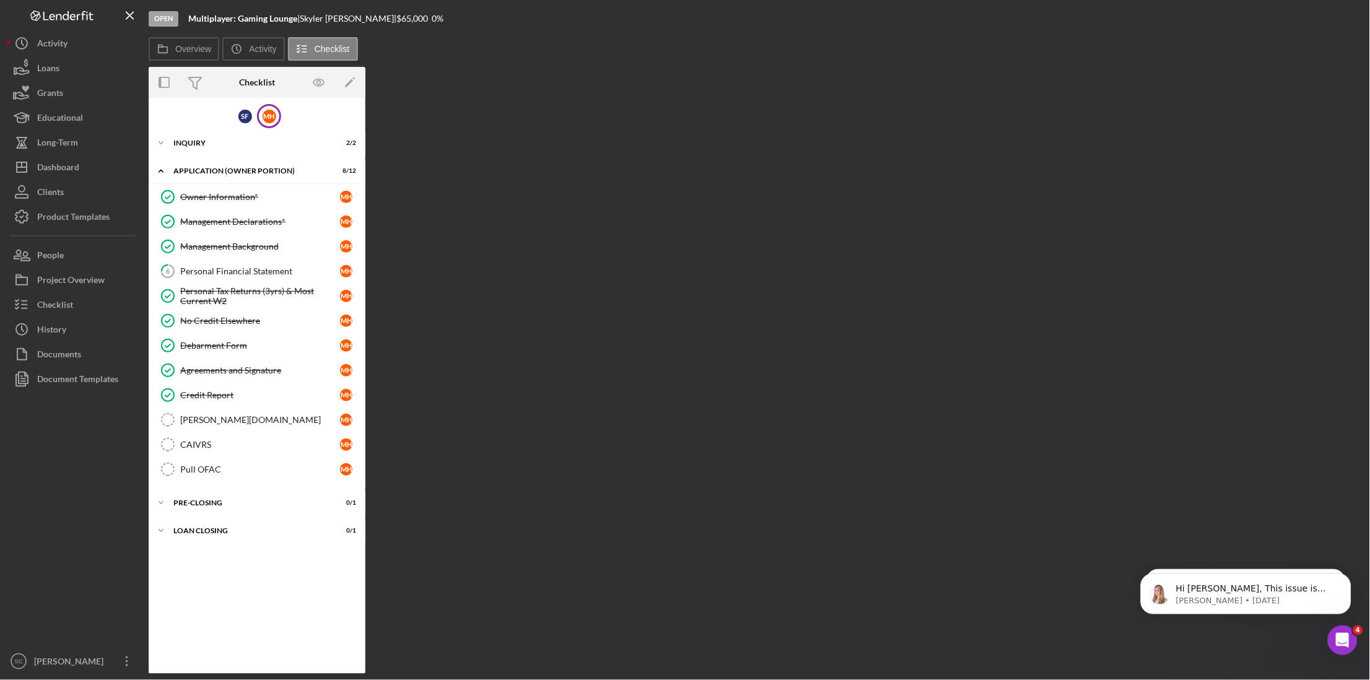
click at [758, 421] on div "Overview Internal Workflow Stage Open Icon/Dropdown Arrow Archive (can unarchiv…" at bounding box center [756, 370] width 1215 height 607
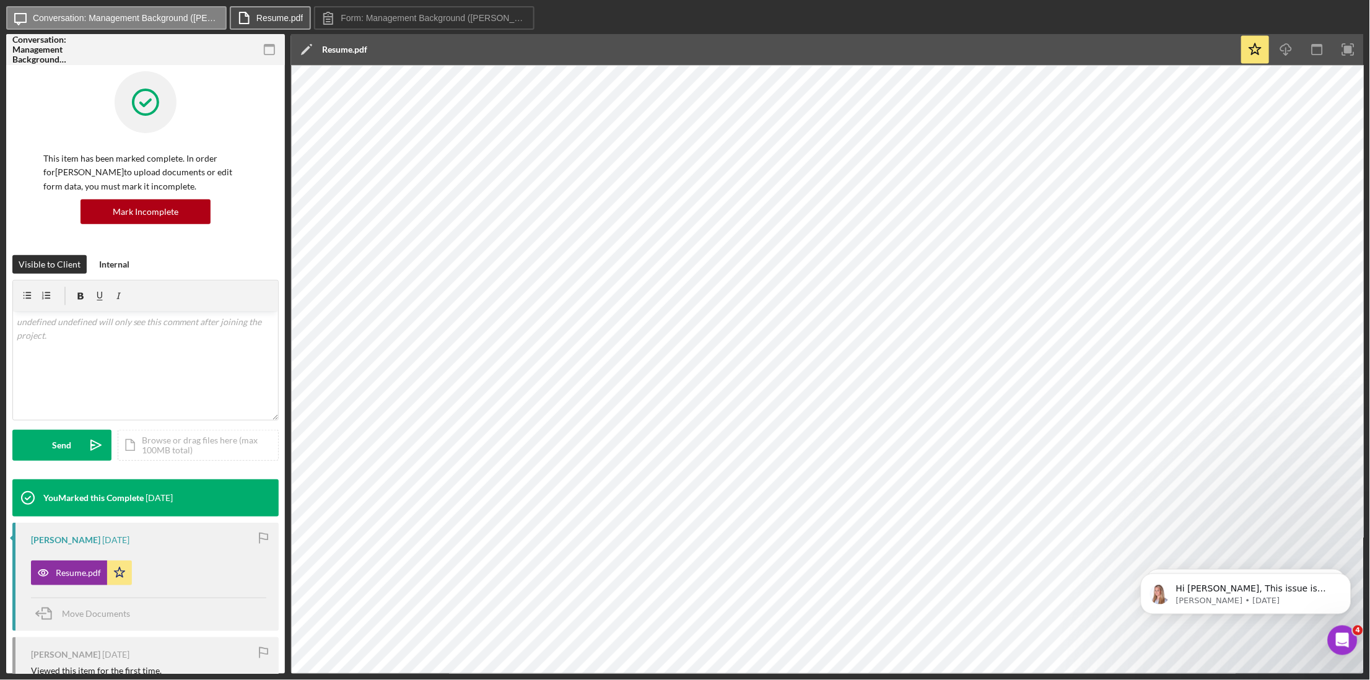
click at [271, 15] on label "Resume.pdf" at bounding box center [279, 18] width 46 height 10
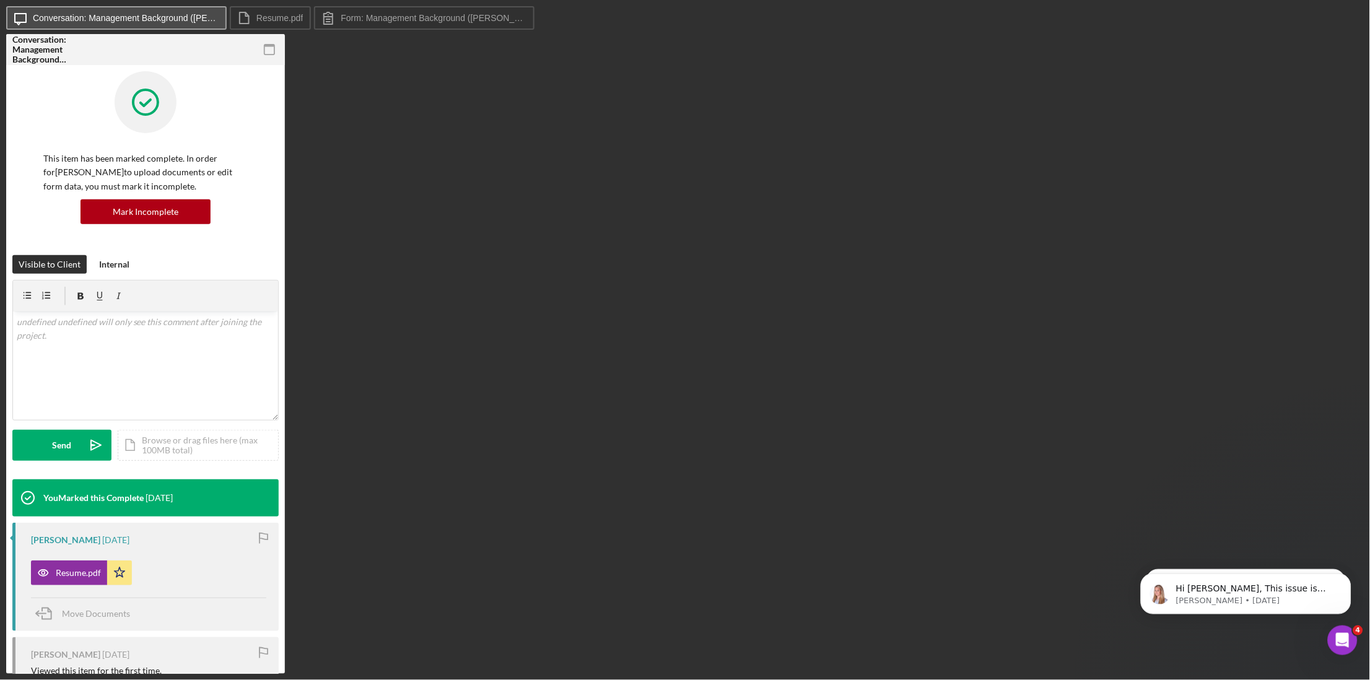
click at [203, 11] on button "Icon/Message Conversation: Management Background (Marquise H.)" at bounding box center [116, 18] width 221 height 24
